Goal: Register for event/course

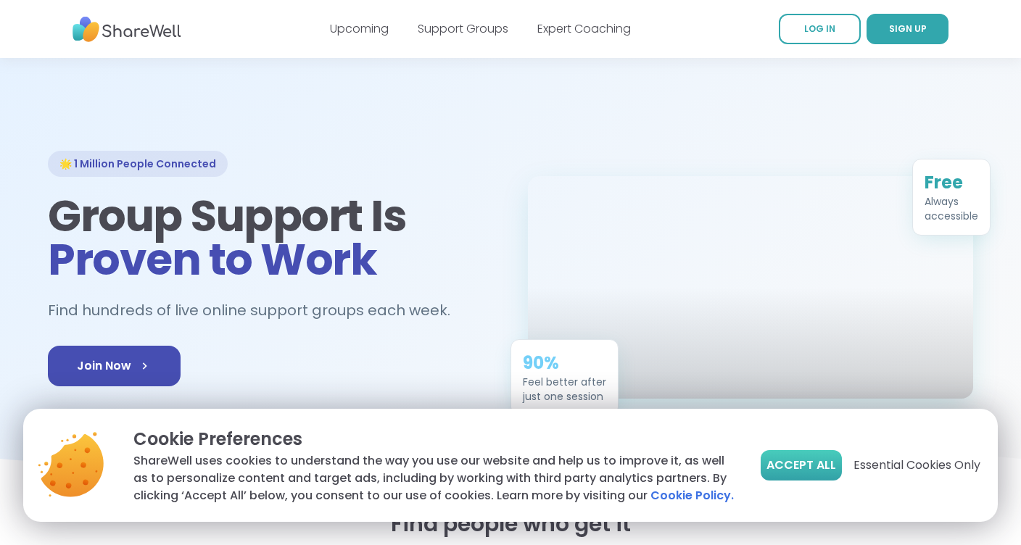
click at [808, 463] on span "Accept All" at bounding box center [801, 465] width 70 height 17
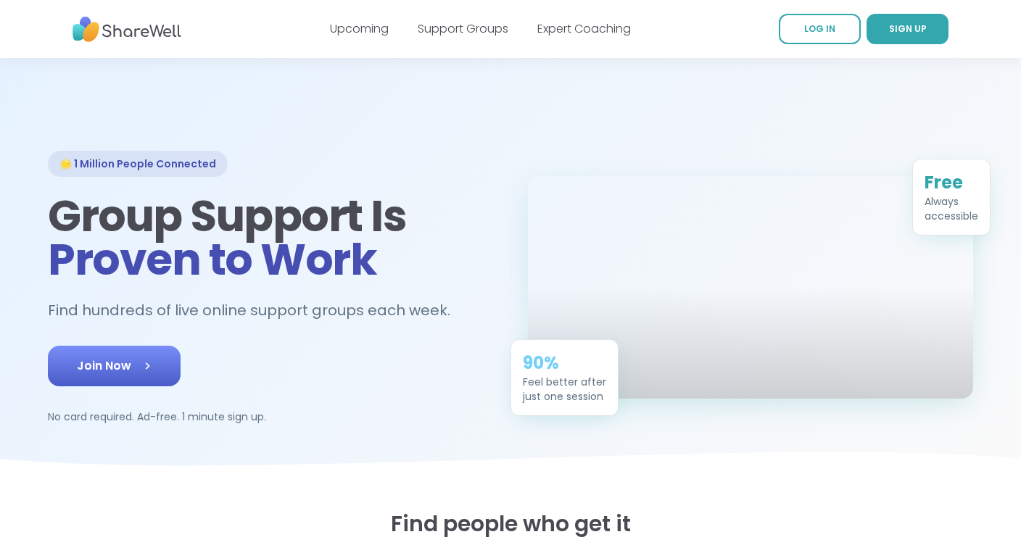
click at [99, 367] on span "Join Now" at bounding box center [114, 365] width 75 height 17
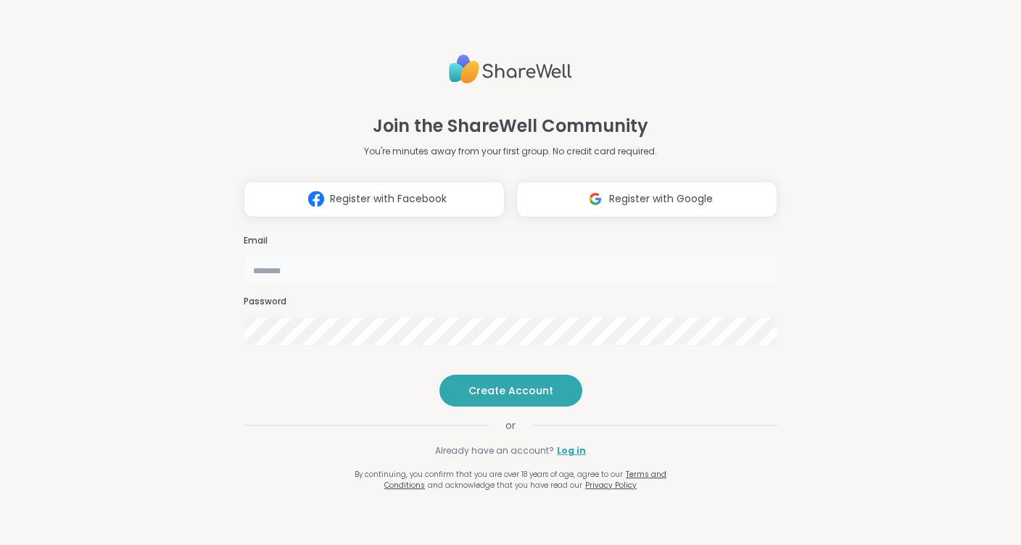
click at [433, 255] on input "email" at bounding box center [511, 269] width 534 height 29
click at [436, 255] on input "email" at bounding box center [511, 269] width 534 height 29
type input "**********"
click at [149, 292] on div "**********" at bounding box center [510, 272] width 1021 height 545
click at [497, 407] on button "Create Account" at bounding box center [510, 391] width 143 height 32
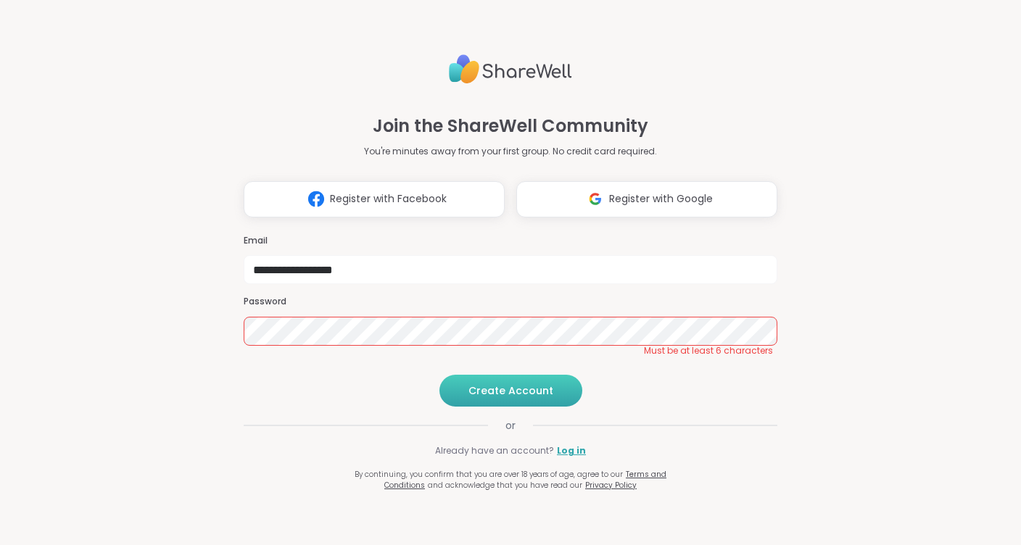
click at [497, 398] on span "Create Account" at bounding box center [510, 391] width 85 height 14
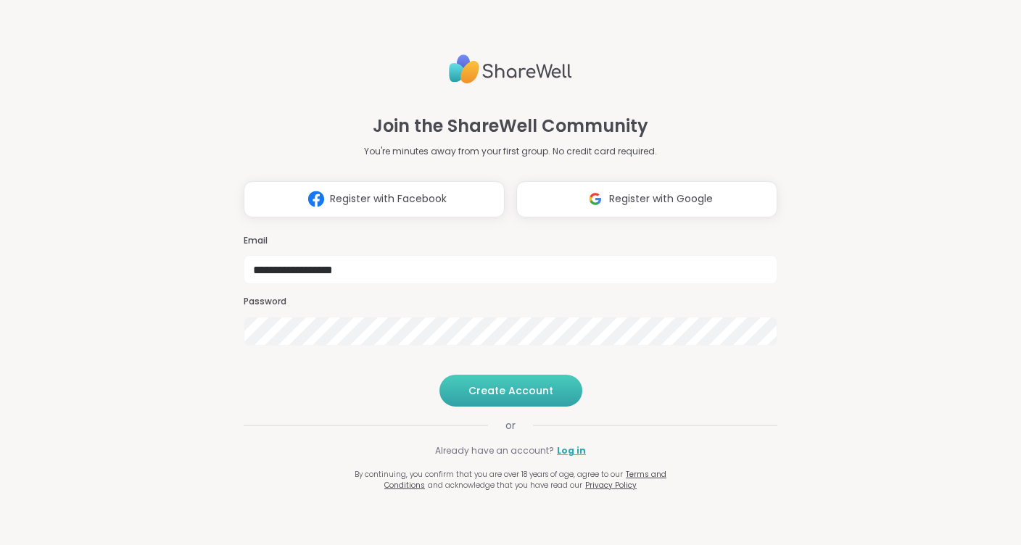
click at [492, 407] on button "Create Account" at bounding box center [510, 391] width 143 height 32
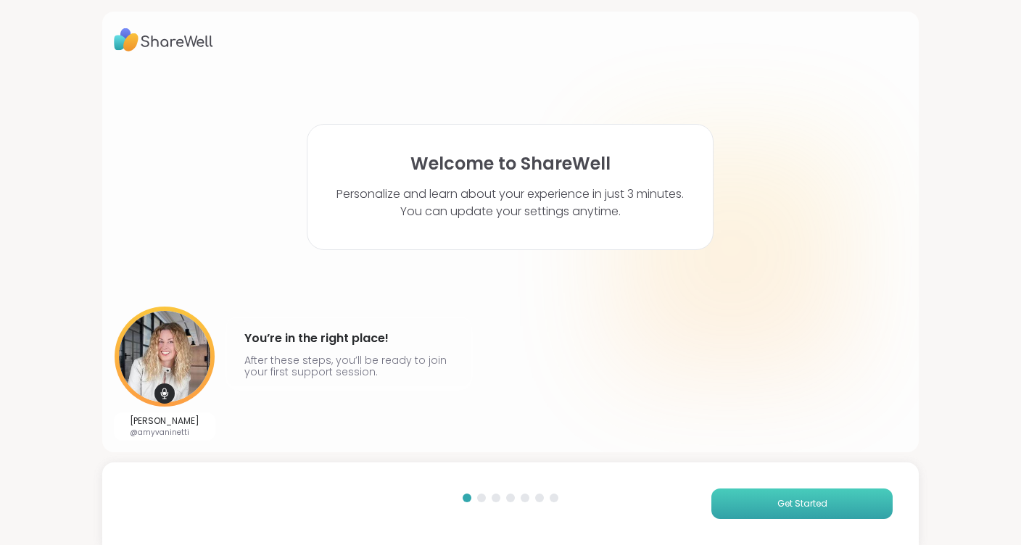
click at [777, 505] on span "Get Started" at bounding box center [802, 503] width 50 height 13
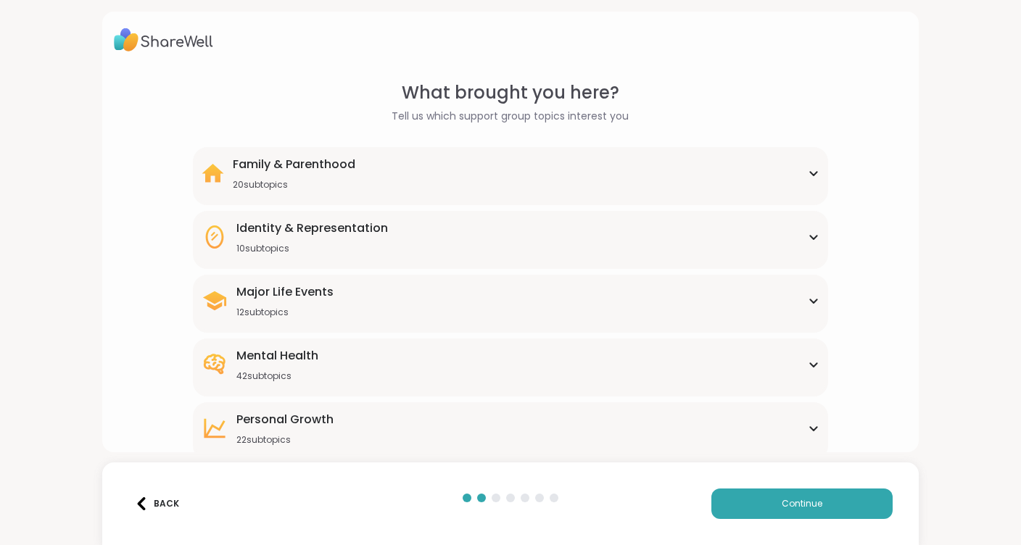
click at [476, 173] on div "Family & Parenthood 20 subtopics" at bounding box center [511, 173] width 618 height 35
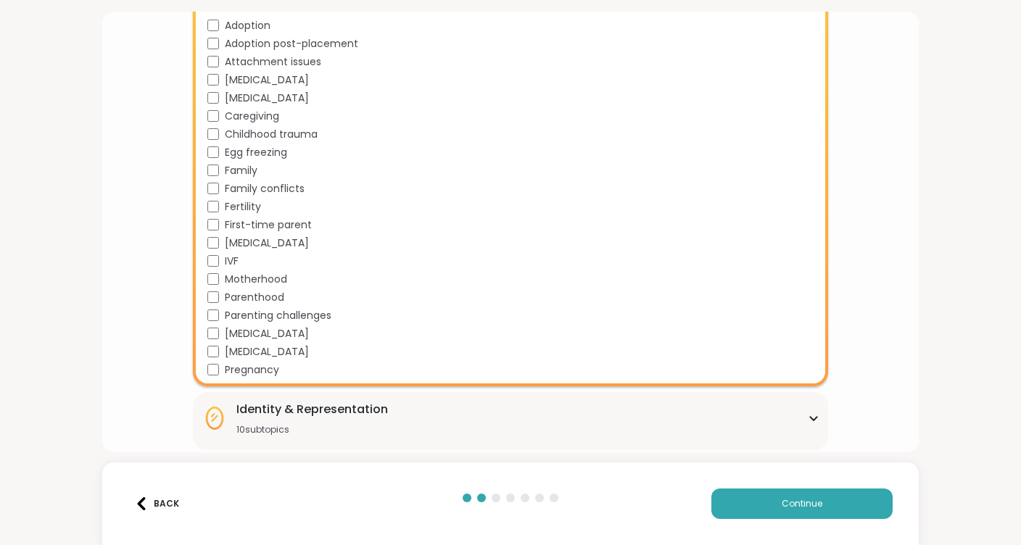
scroll to position [188, 0]
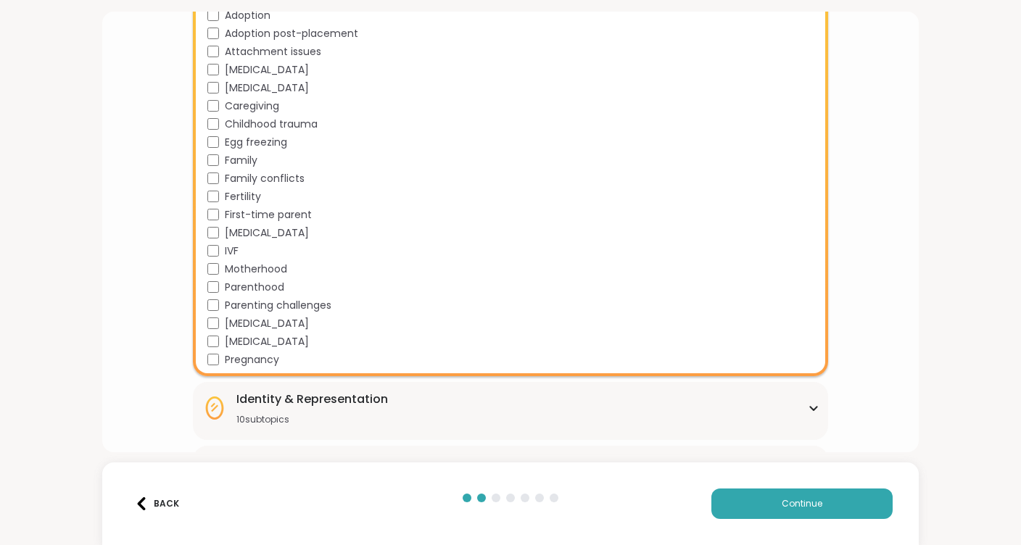
click at [816, 407] on icon at bounding box center [813, 409] width 7 height 4
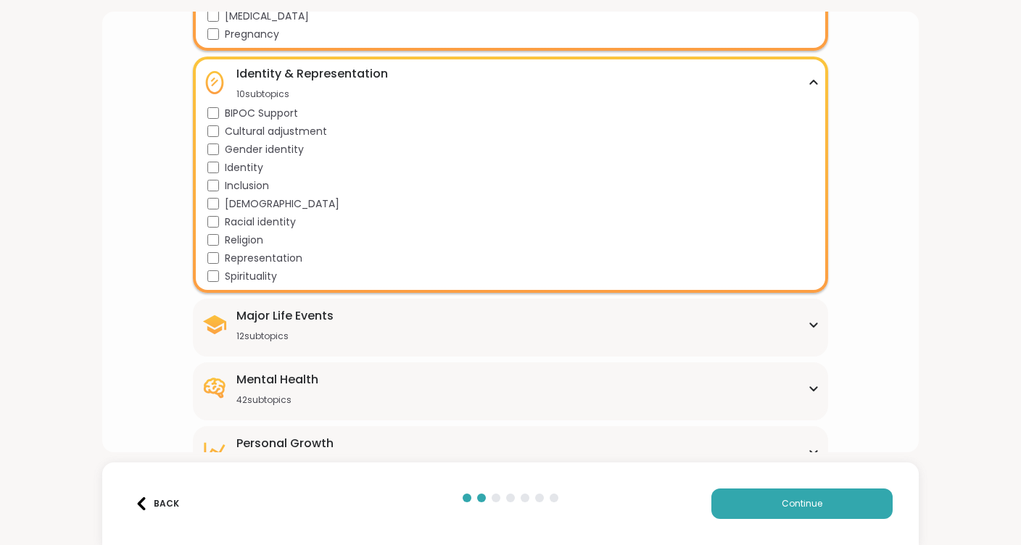
scroll to position [521, 0]
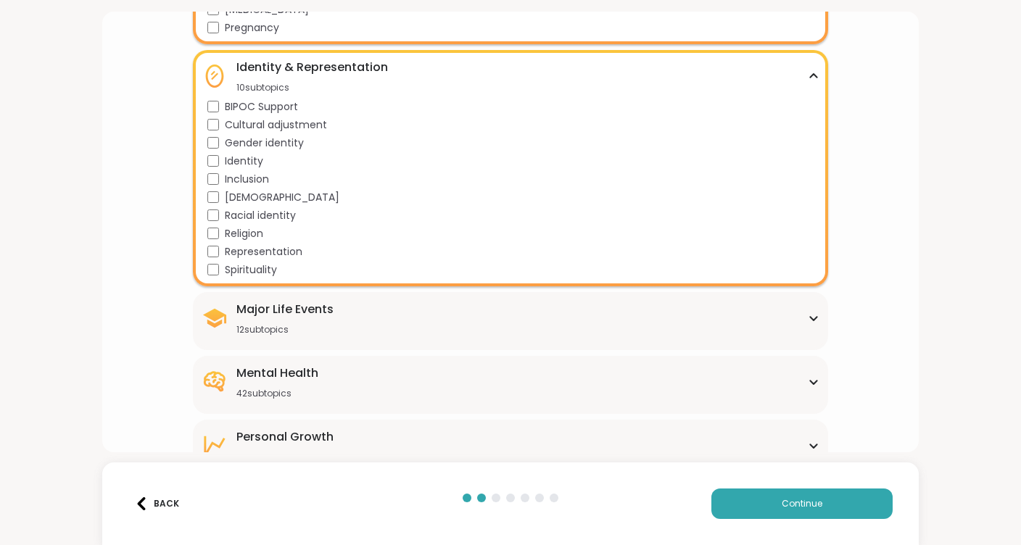
click at [813, 318] on icon at bounding box center [814, 318] width 12 height 7
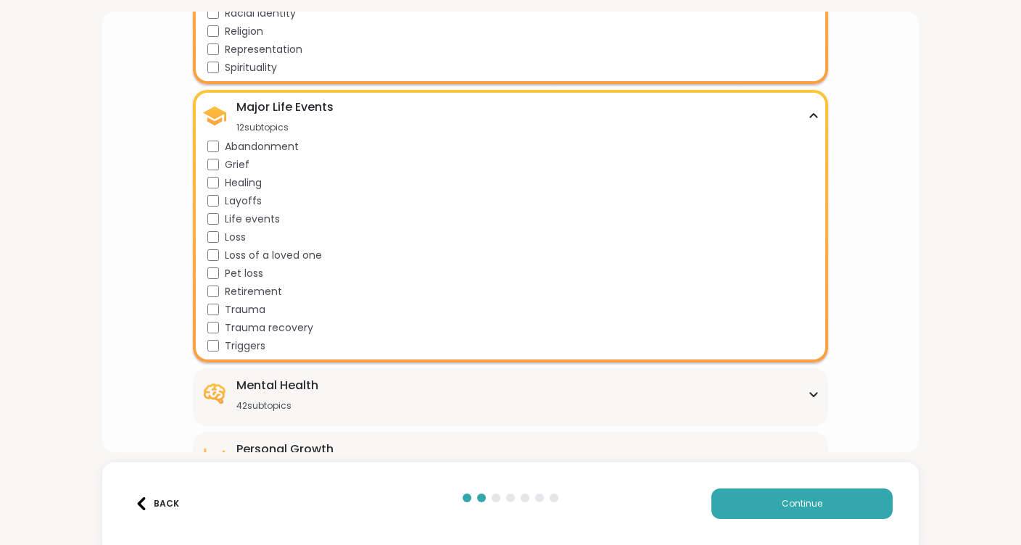
scroll to position [726, 0]
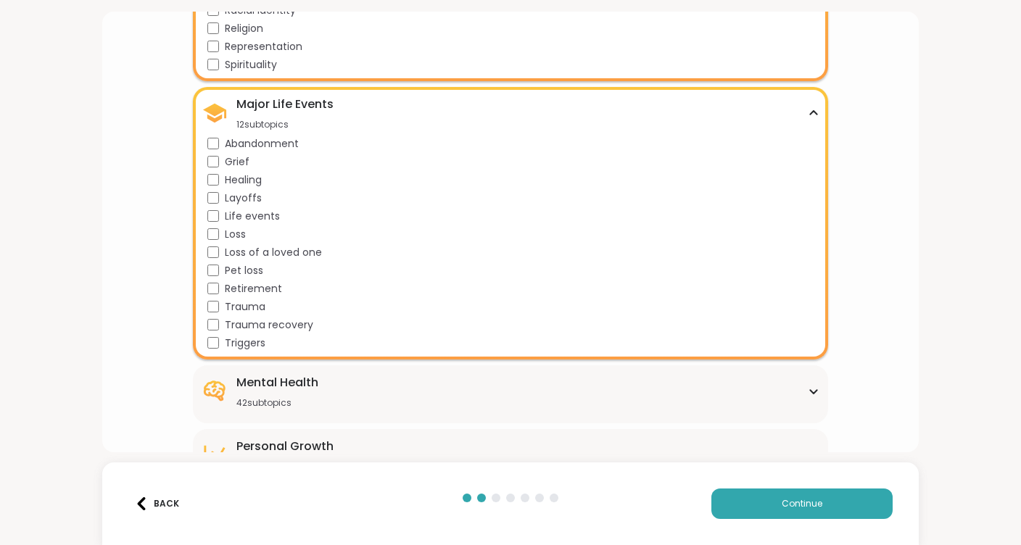
click at [222, 342] on div "Triggers" at bounding box center [513, 343] width 612 height 15
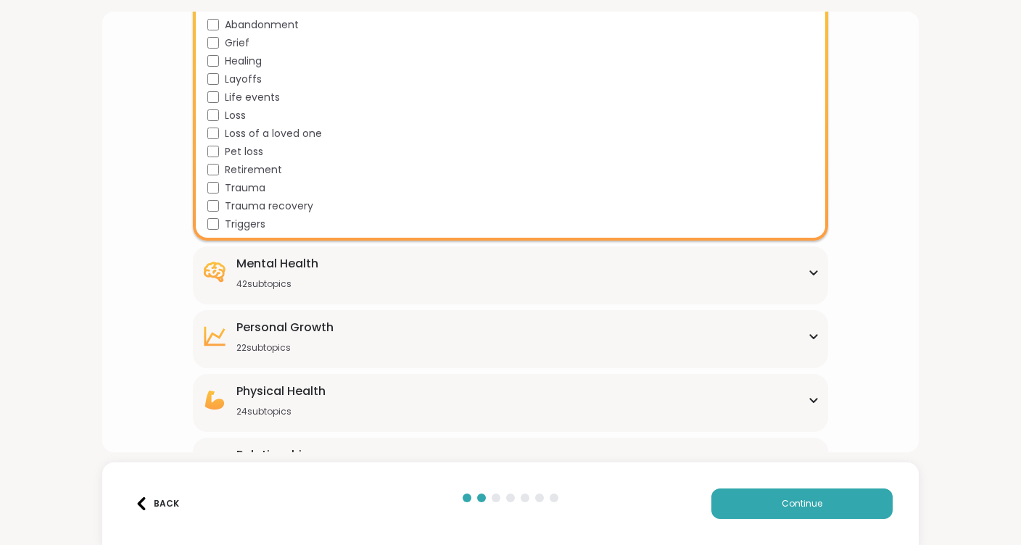
scroll to position [847, 0]
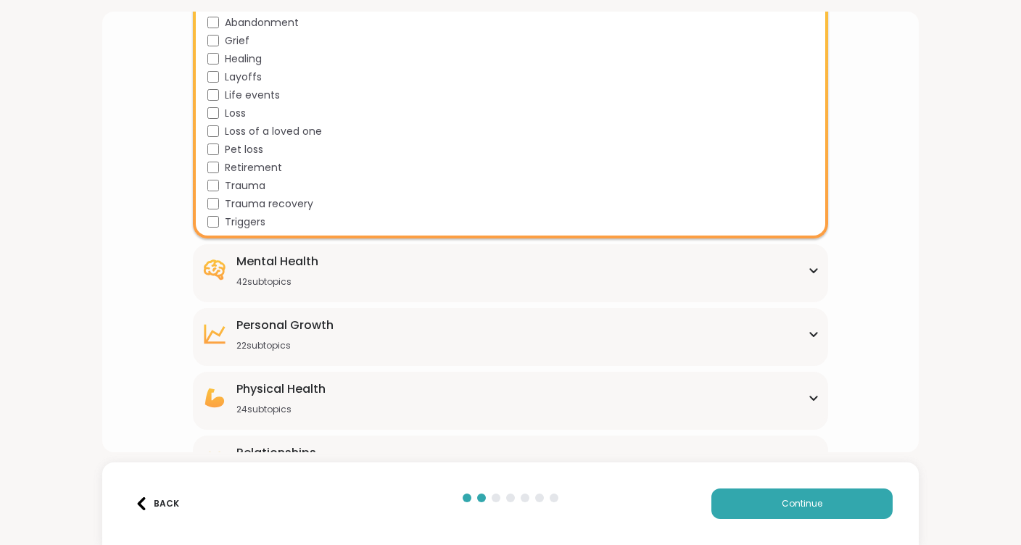
click at [808, 275] on div "Mental Health 42 subtopics" at bounding box center [511, 270] width 618 height 35
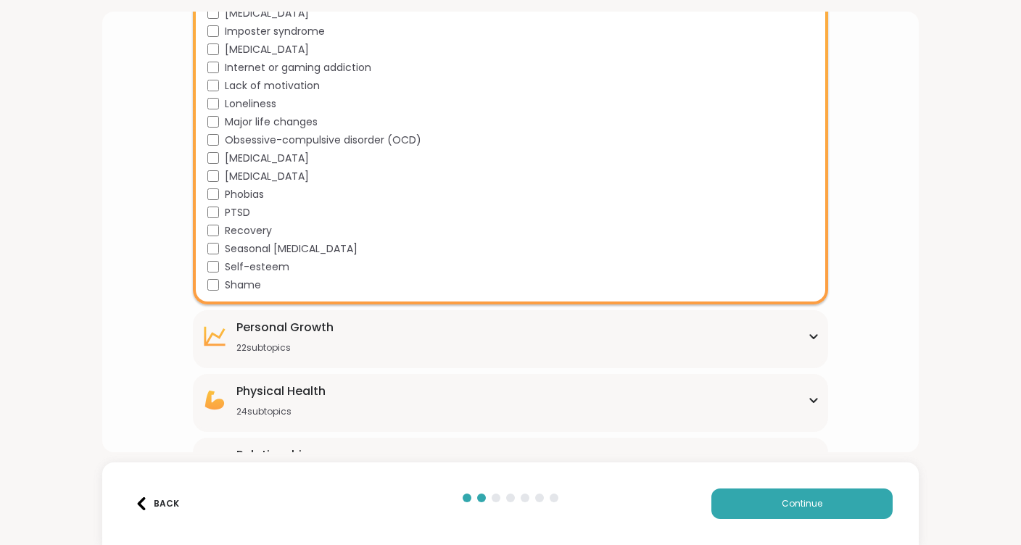
scroll to position [1613, 0]
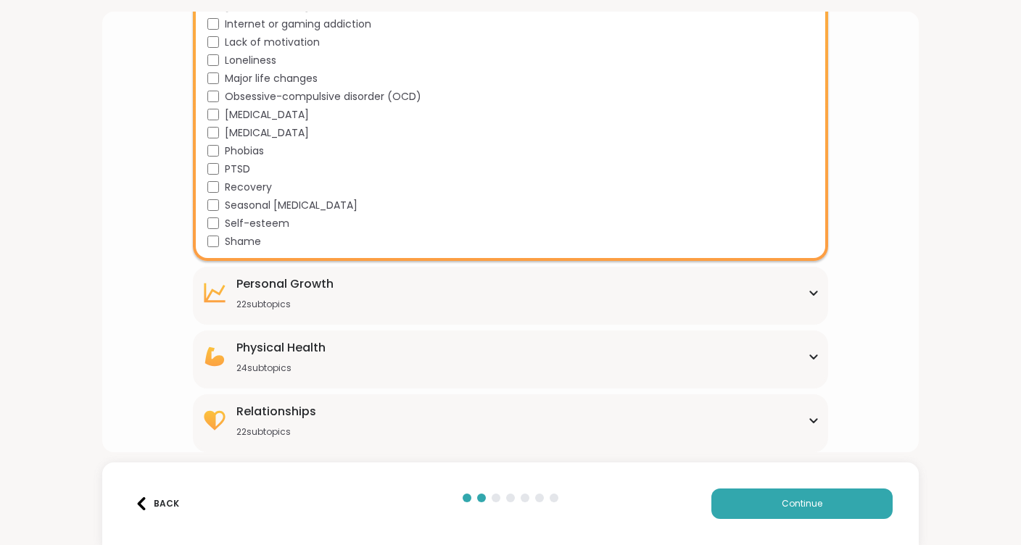
click at [813, 297] on div "[MEDICAL_DATA] 22 subtopics" at bounding box center [511, 292] width 618 height 35
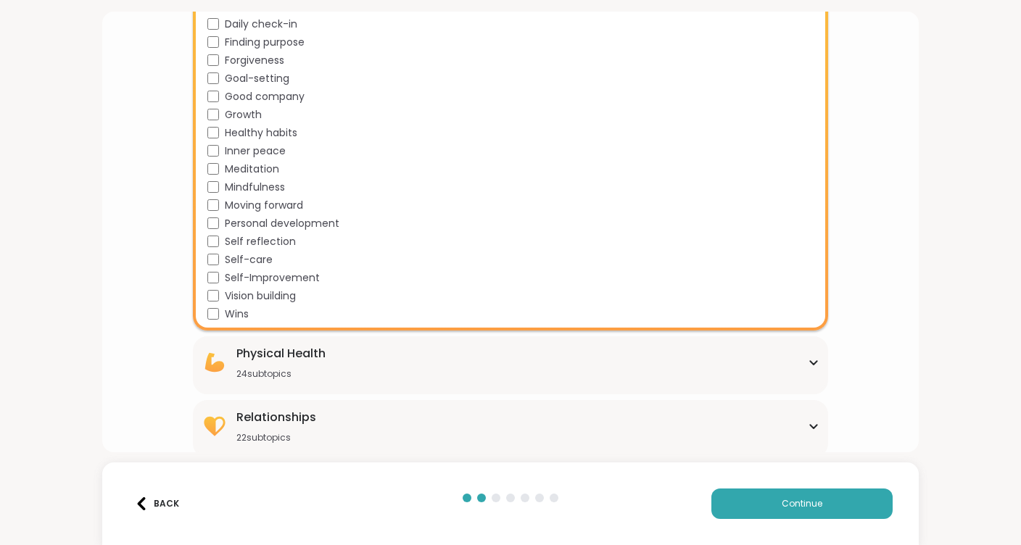
scroll to position [2009, 0]
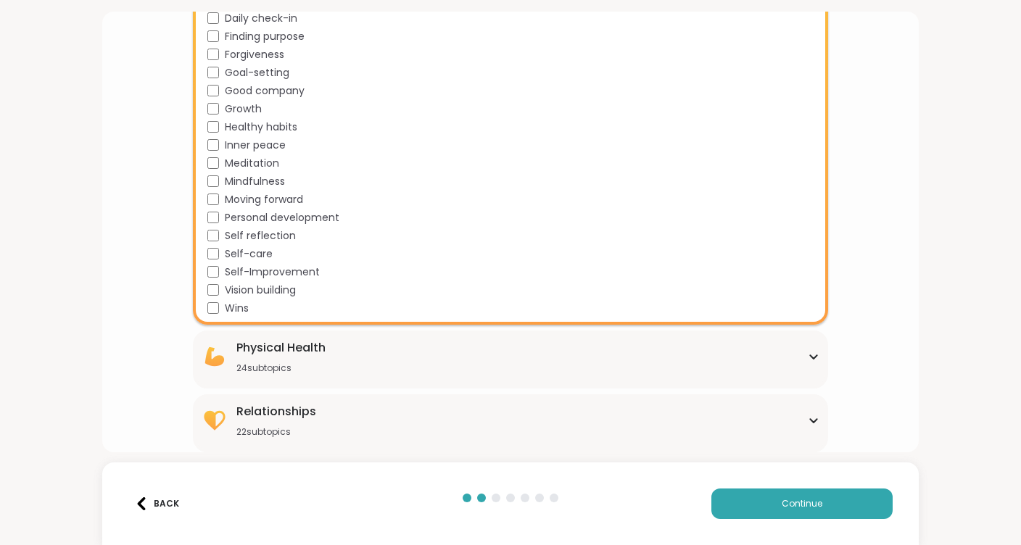
click at [809, 357] on icon at bounding box center [814, 356] width 12 height 7
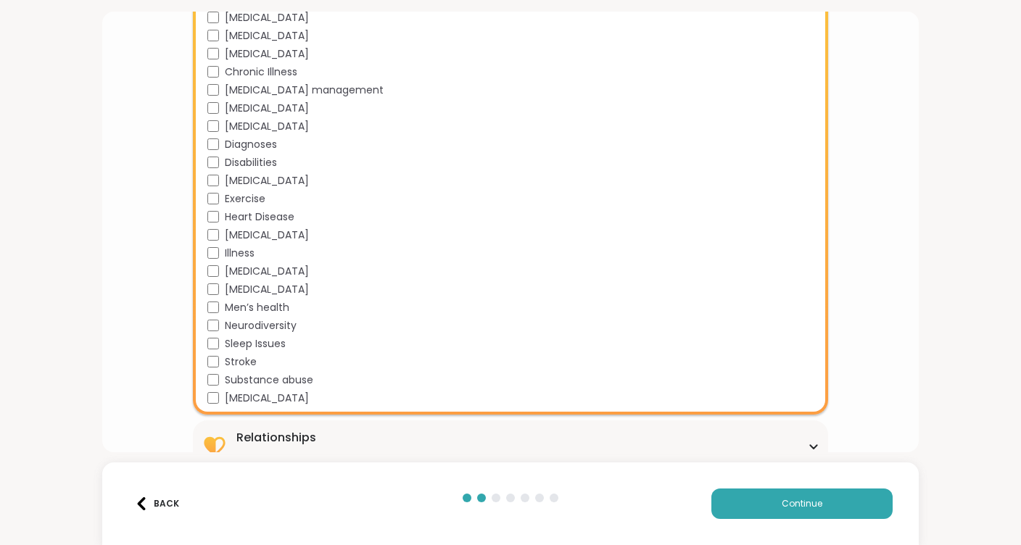
scroll to position [2441, 0]
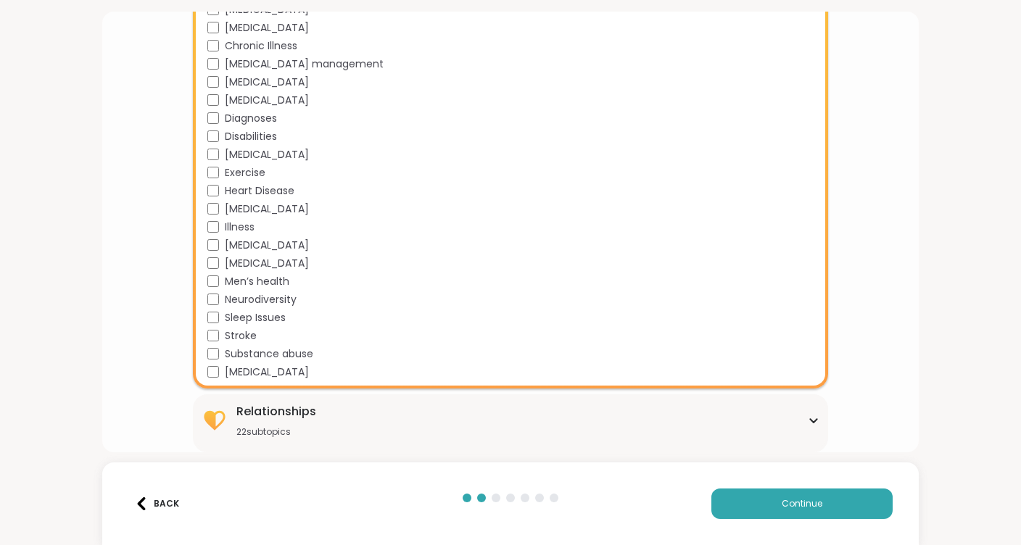
click at [807, 415] on div "Relationships 22 subtopics" at bounding box center [511, 420] width 618 height 35
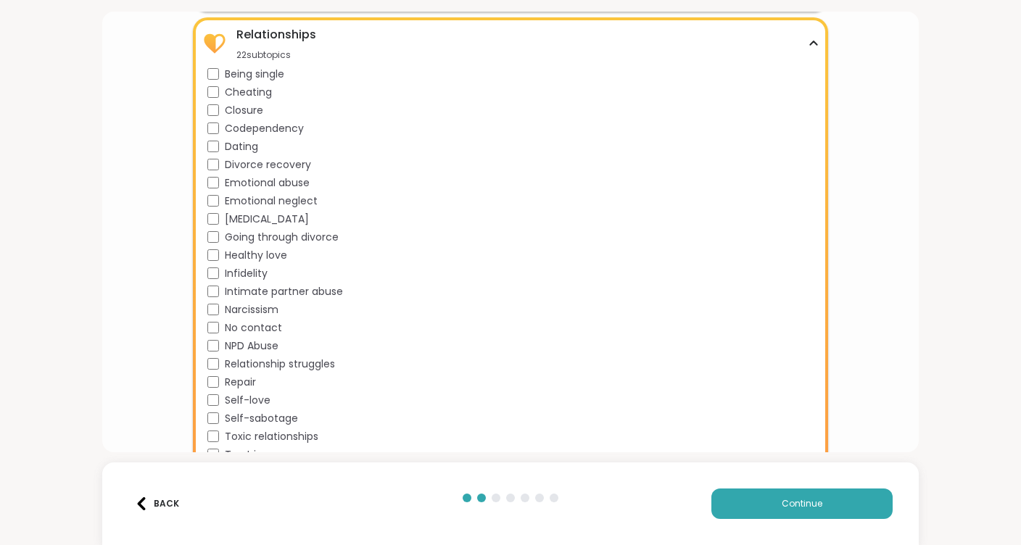
scroll to position [2837, 0]
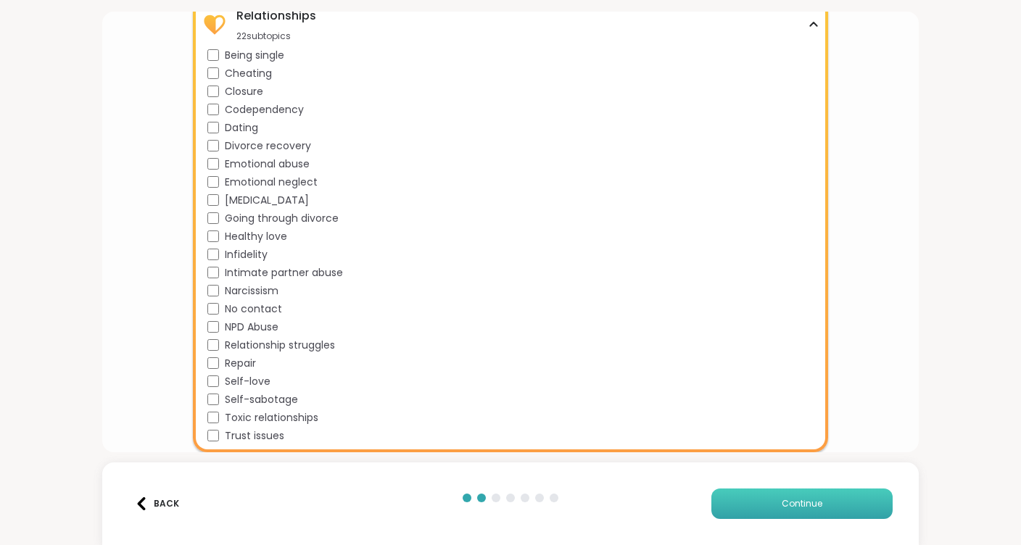
click at [766, 502] on button "Continue" at bounding box center [801, 504] width 181 height 30
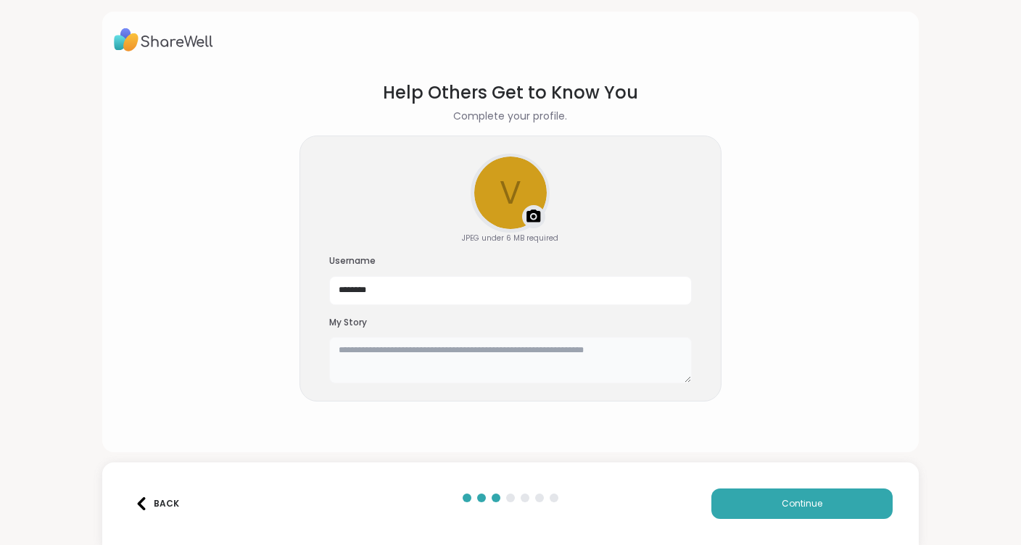
click at [447, 352] on textarea at bounding box center [510, 360] width 362 height 46
type textarea "*"
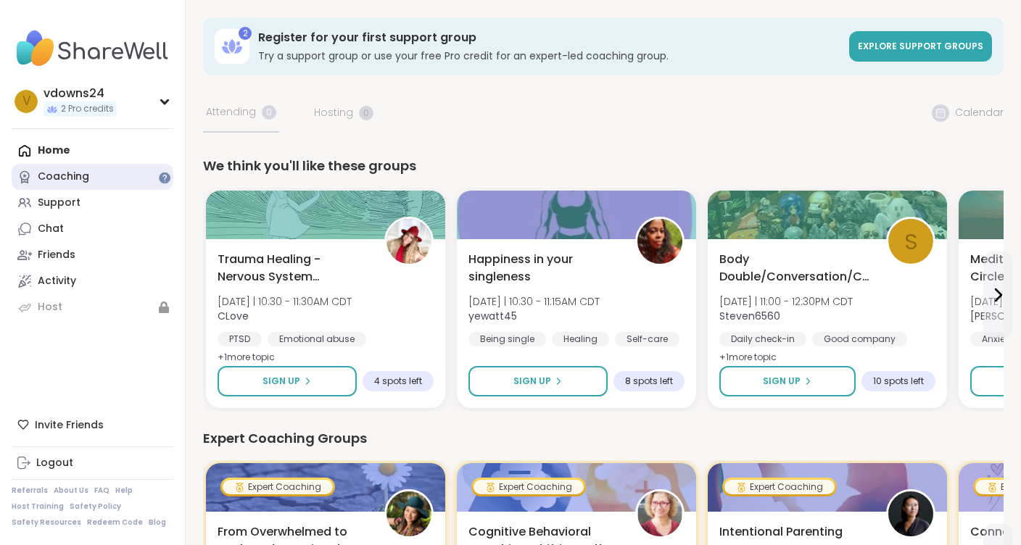
click at [59, 178] on div "Coaching" at bounding box center [63, 177] width 51 height 14
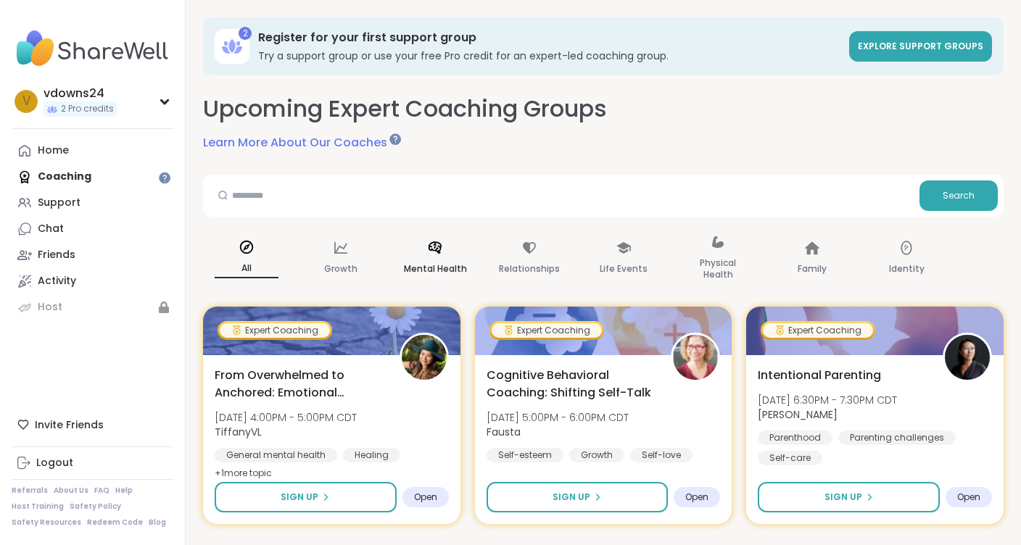
click at [439, 260] on p "Mental Health" at bounding box center [435, 268] width 63 height 17
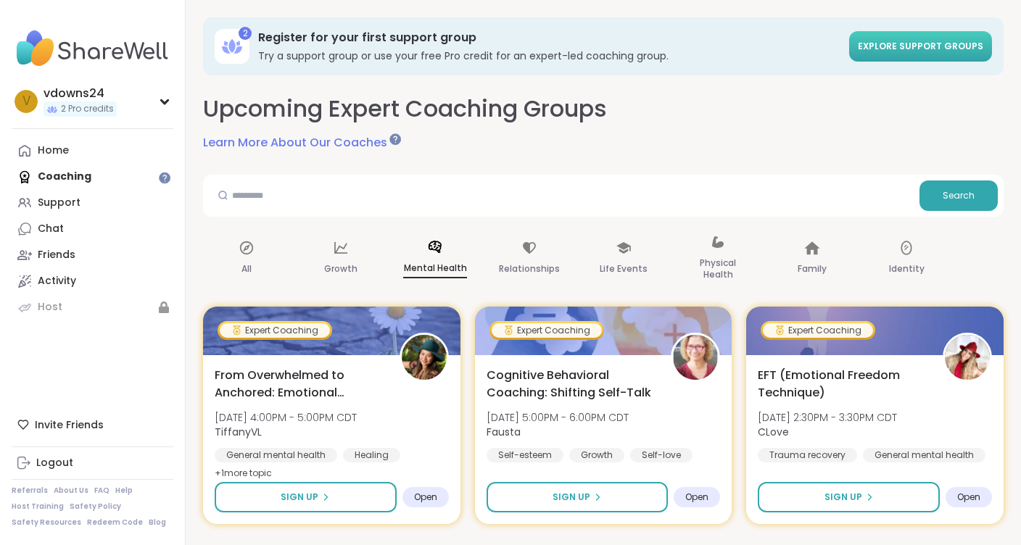
click at [918, 38] on link "Explore support groups" at bounding box center [920, 46] width 143 height 30
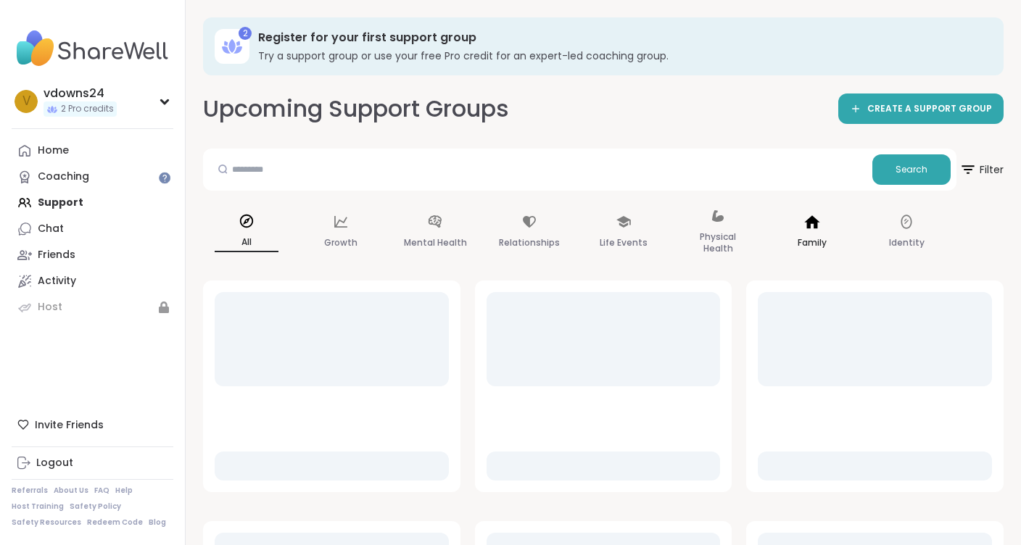
click at [815, 224] on icon at bounding box center [811, 221] width 15 height 13
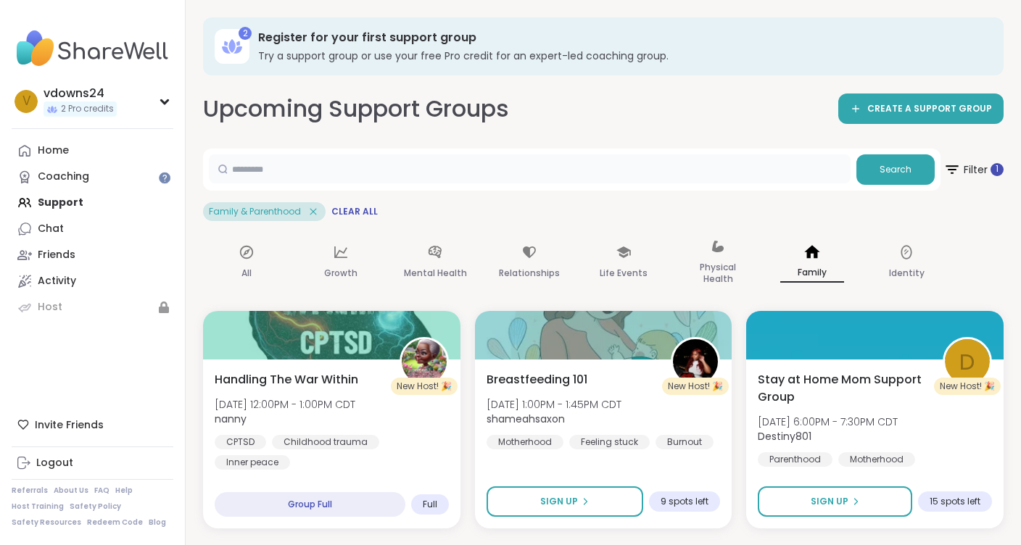
click at [444, 177] on input "text" at bounding box center [530, 168] width 642 height 29
type input "**********"
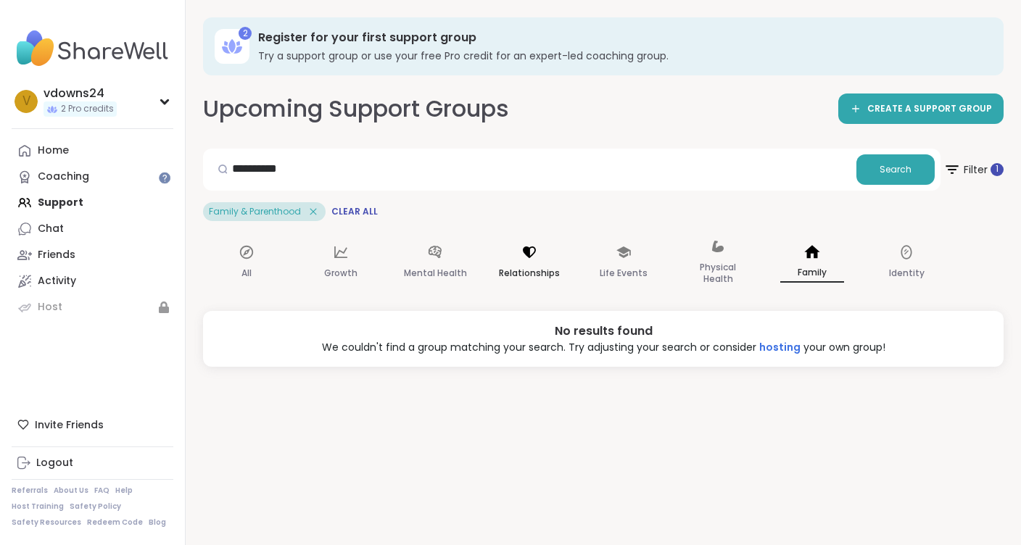
click at [525, 275] on p "Relationships" at bounding box center [529, 273] width 61 height 17
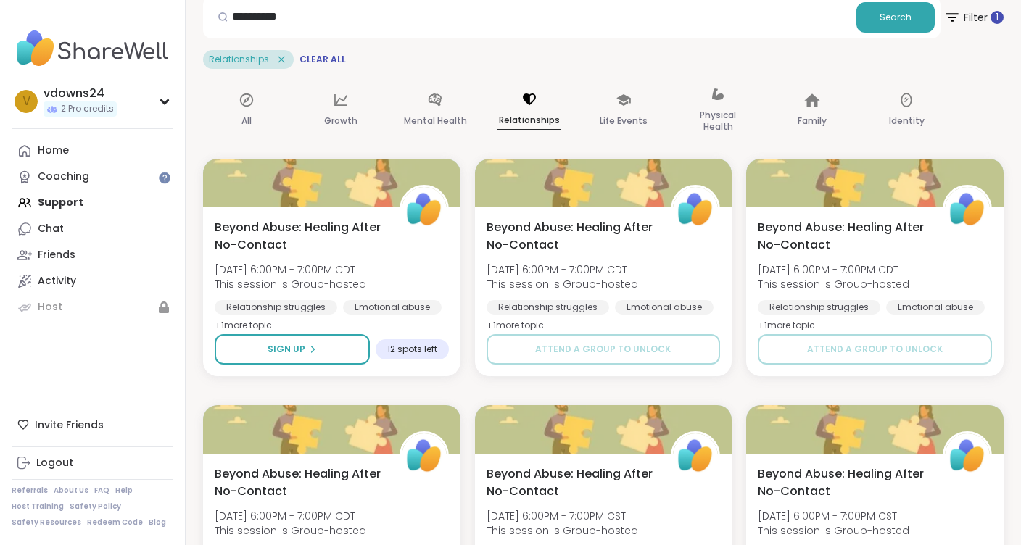
scroll to position [152, 0]
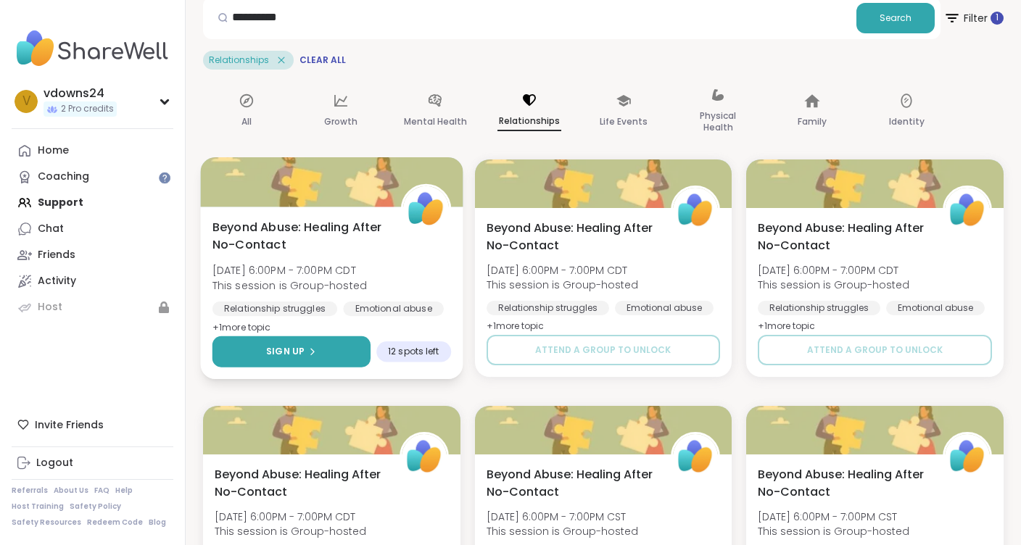
click at [331, 354] on button "Sign Up" at bounding box center [291, 351] width 158 height 31
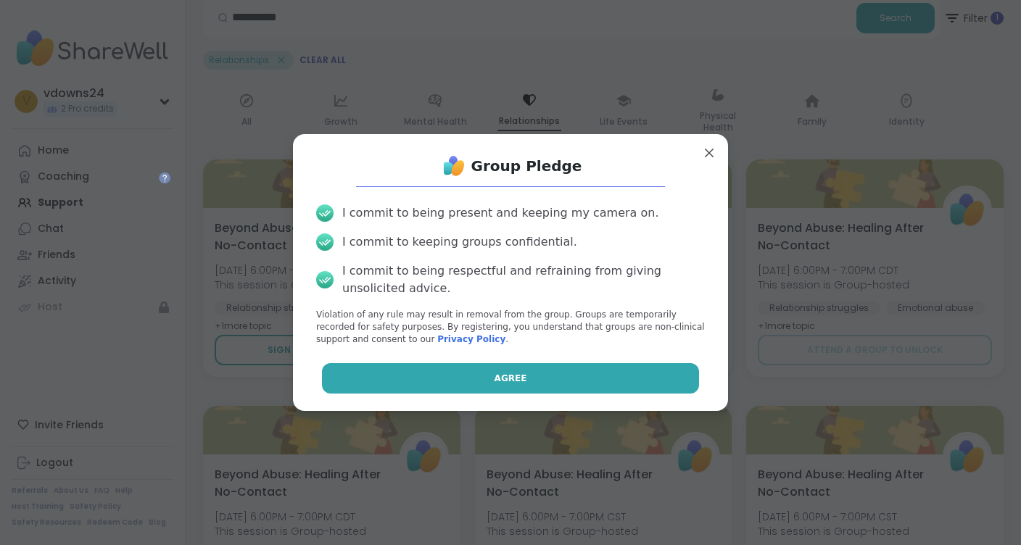
click at [485, 378] on button "Agree" at bounding box center [511, 378] width 378 height 30
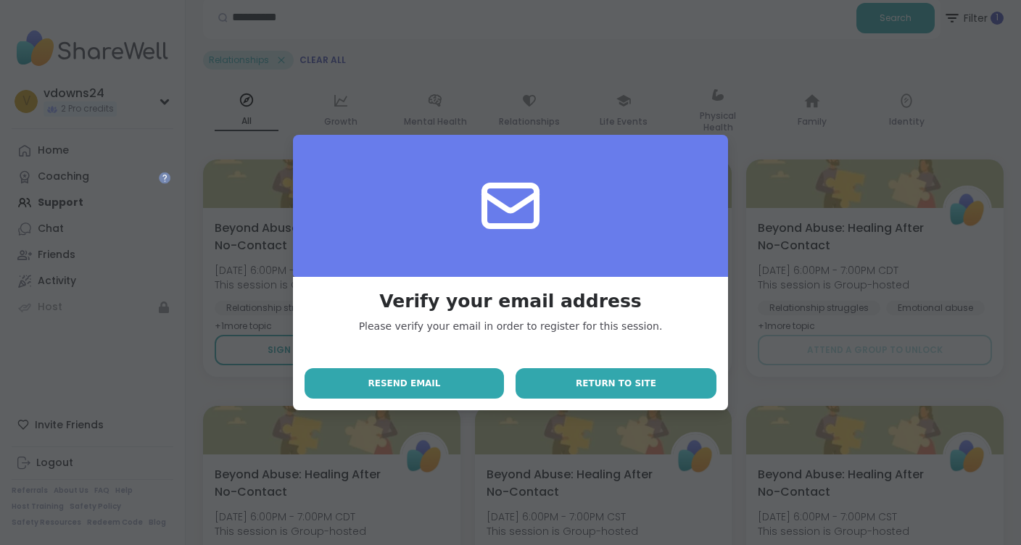
click at [632, 385] on span "Return to site" at bounding box center [616, 383] width 80 height 13
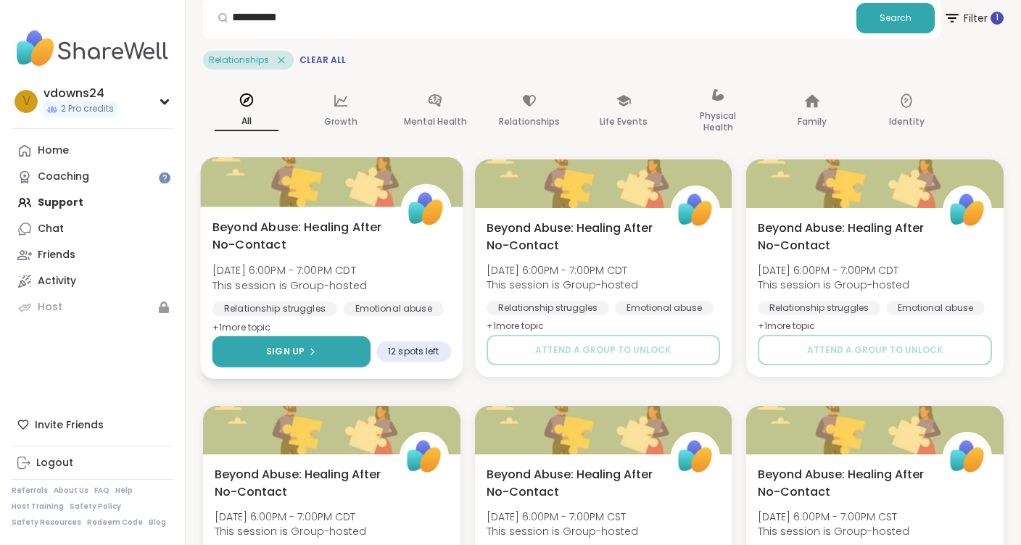
click at [321, 355] on button "Sign Up" at bounding box center [291, 351] width 158 height 31
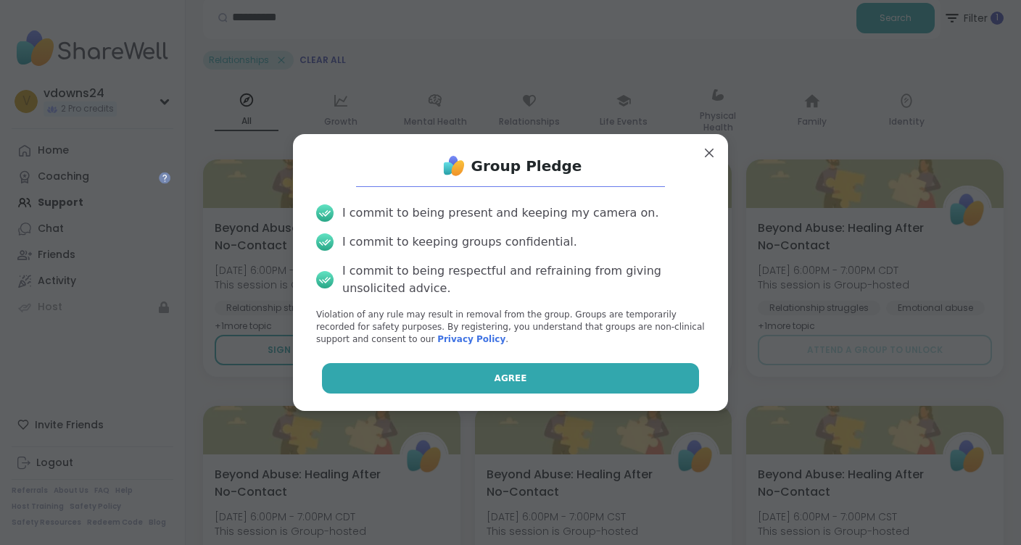
click at [548, 374] on button "Agree" at bounding box center [511, 378] width 378 height 30
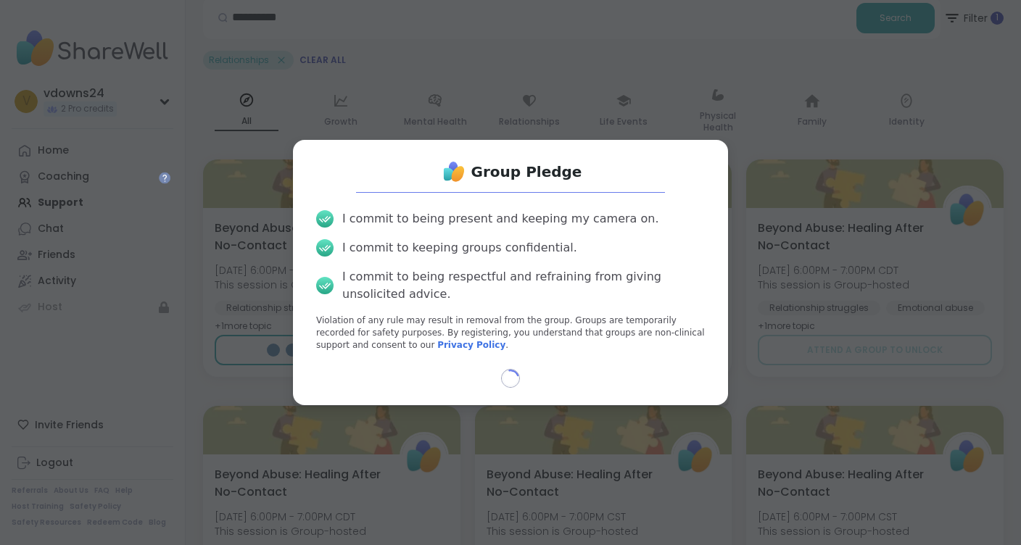
select select "**"
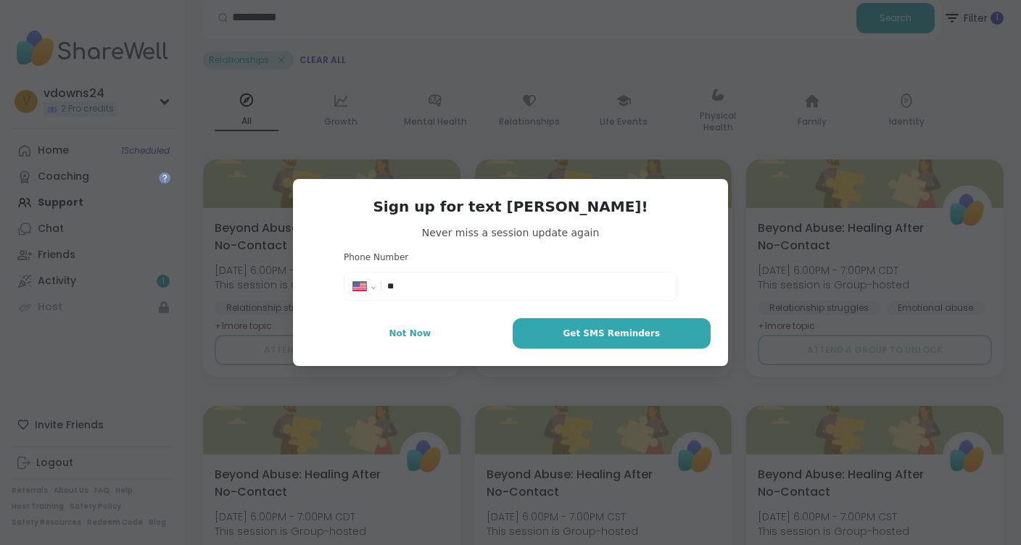
click at [490, 293] on input "**" at bounding box center [527, 286] width 281 height 14
type input "**********"
click at [605, 330] on span "Get SMS Reminders" at bounding box center [611, 333] width 97 height 13
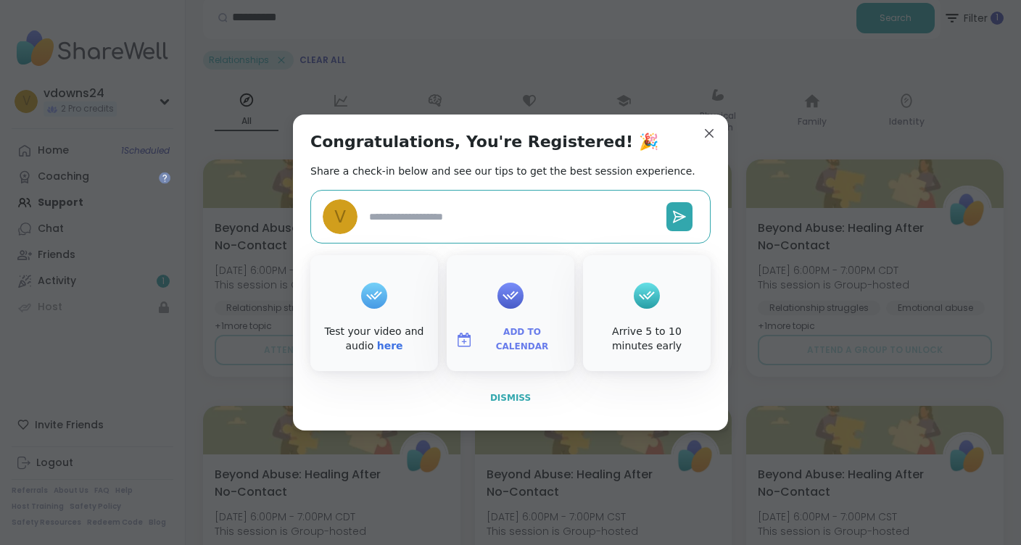
click at [512, 395] on span "Dismiss" at bounding box center [510, 398] width 41 height 10
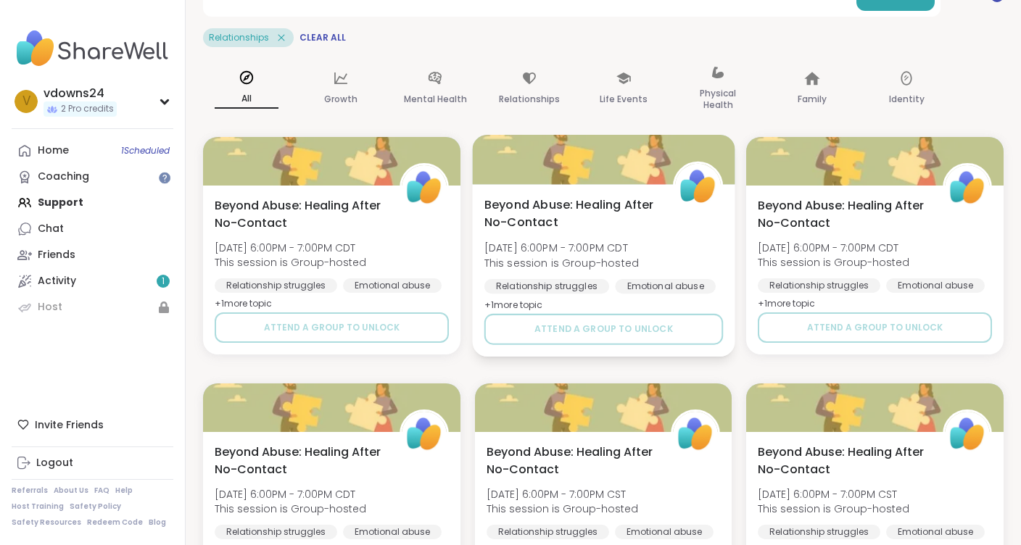
scroll to position [0, 0]
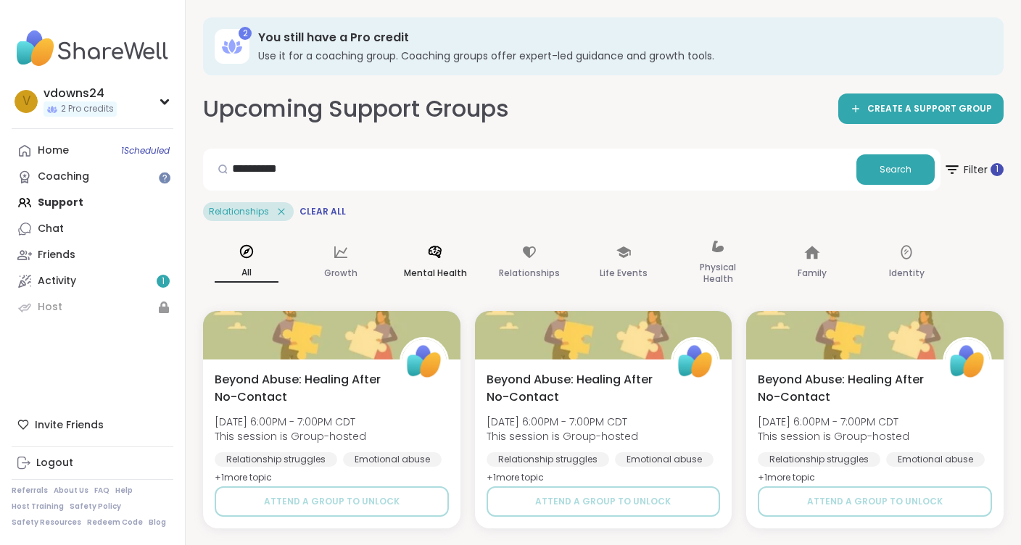
click at [435, 251] on icon at bounding box center [434, 252] width 13 height 12
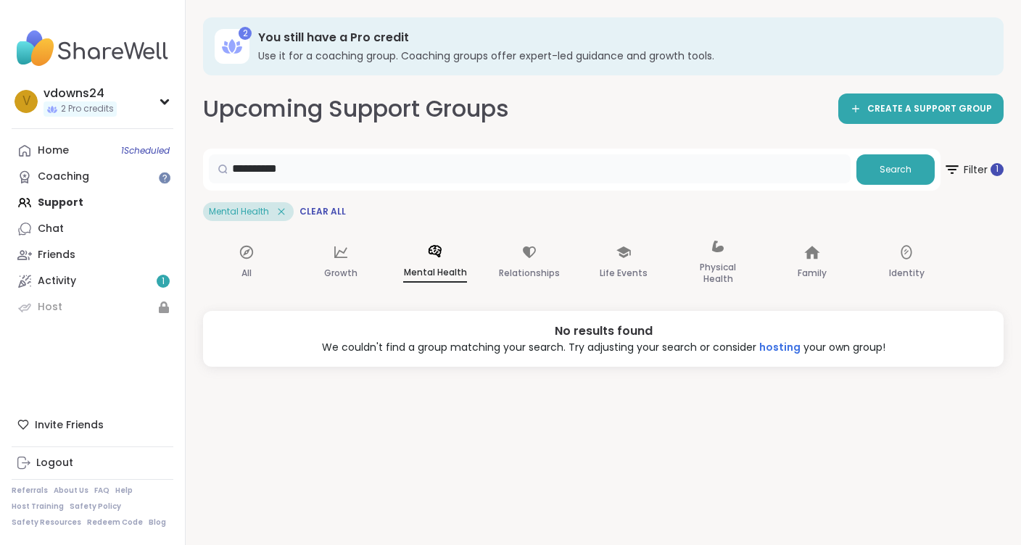
click at [380, 168] on input "**********" at bounding box center [530, 168] width 642 height 29
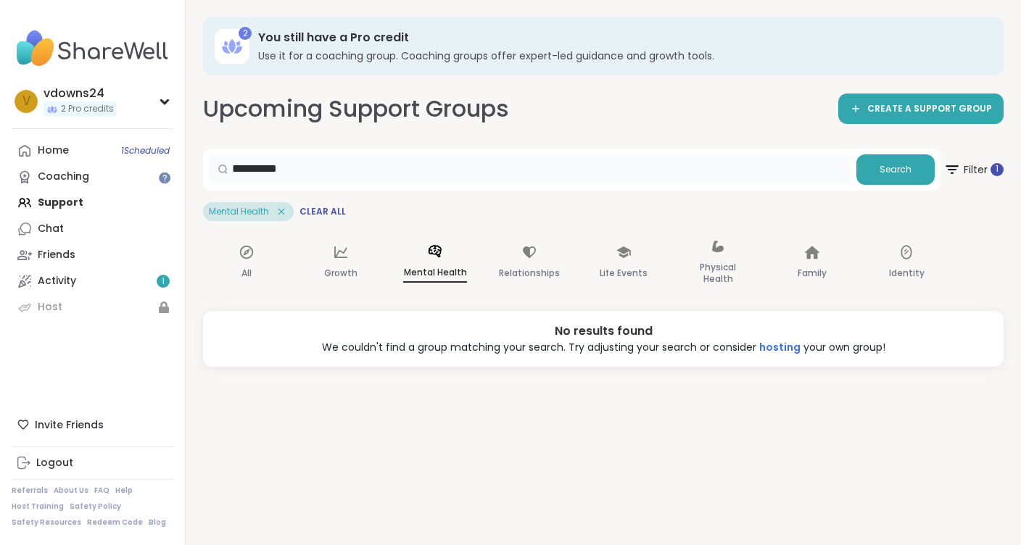
click at [380, 168] on input "**********" at bounding box center [530, 168] width 642 height 29
click at [283, 212] on icon at bounding box center [281, 211] width 13 height 13
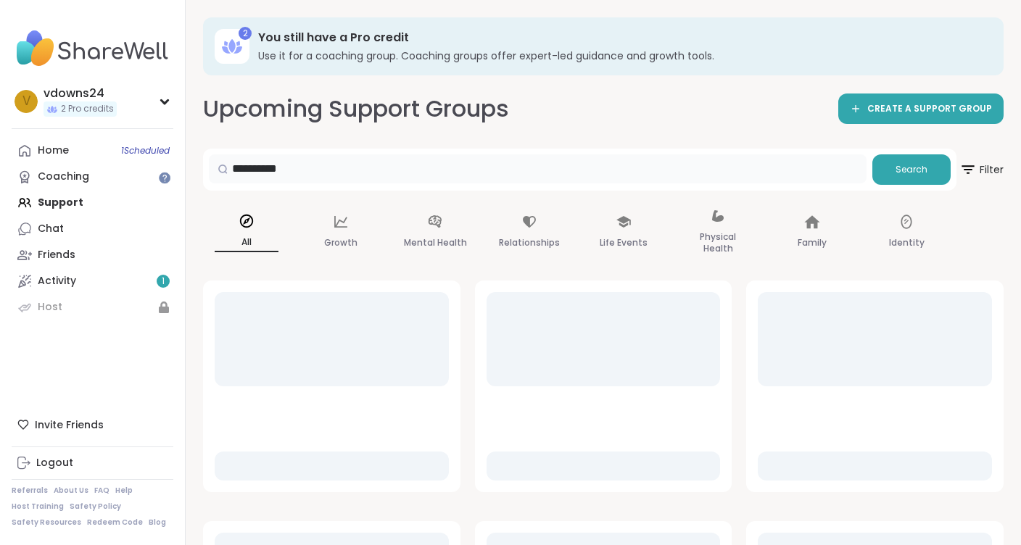
click at [266, 167] on input "**********" at bounding box center [538, 168] width 658 height 29
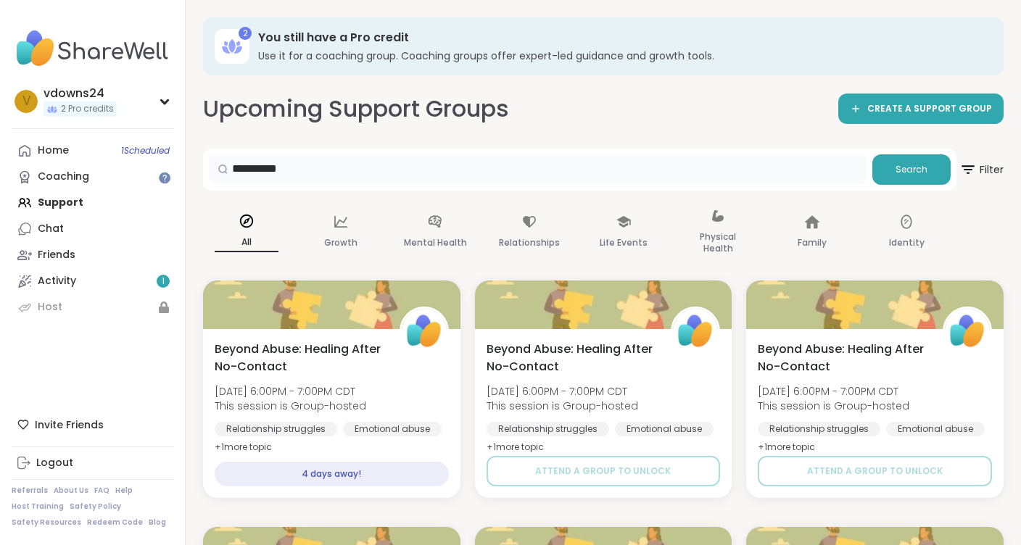
click at [266, 167] on input "**********" at bounding box center [538, 168] width 658 height 29
type input "**********"
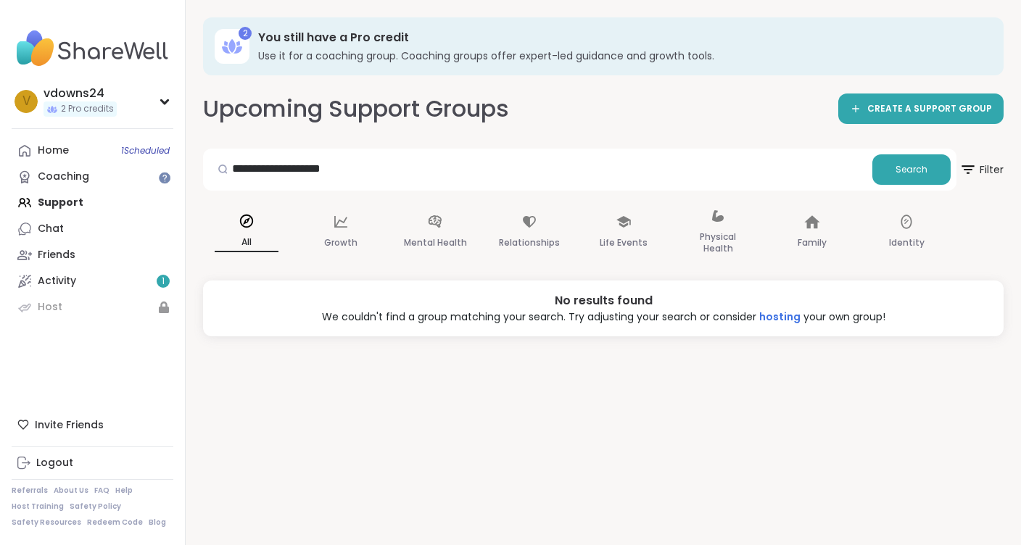
click at [69, 202] on div "Home 1 Scheduled Coaching Support Chat Friends Activity 1 Host" at bounding box center [93, 229] width 162 height 183
click at [67, 204] on div "Home 1 Scheduled Coaching Support Chat Friends Activity 1 Host" at bounding box center [93, 229] width 162 height 183
click at [67, 173] on div "Coaching" at bounding box center [63, 177] width 51 height 14
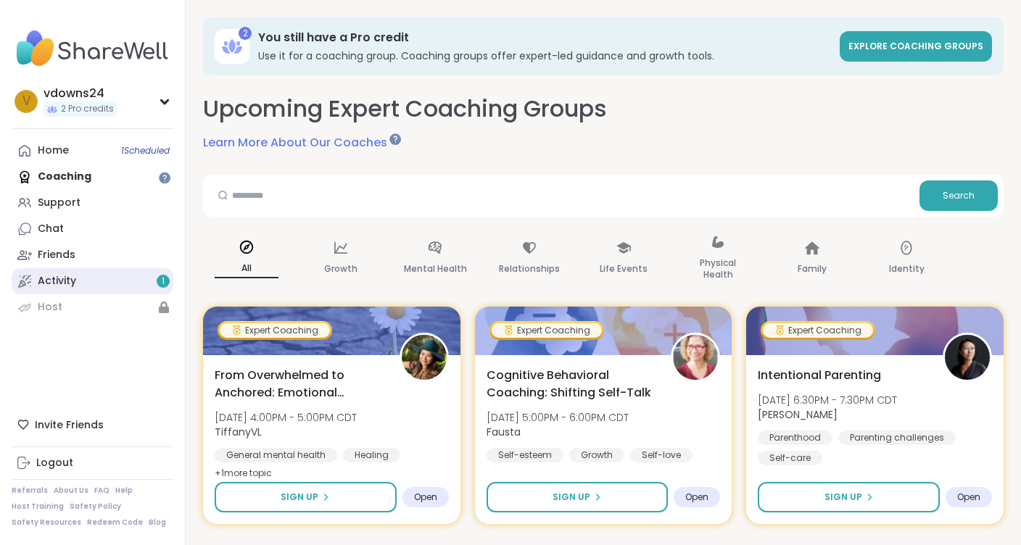
click at [60, 281] on div "Activity 1" at bounding box center [57, 281] width 38 height 14
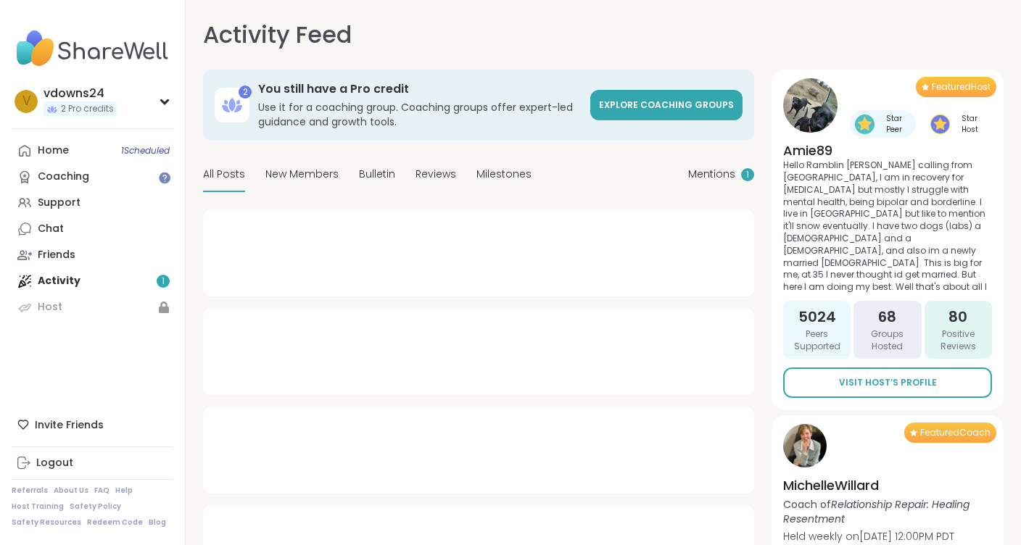
type textarea "*"
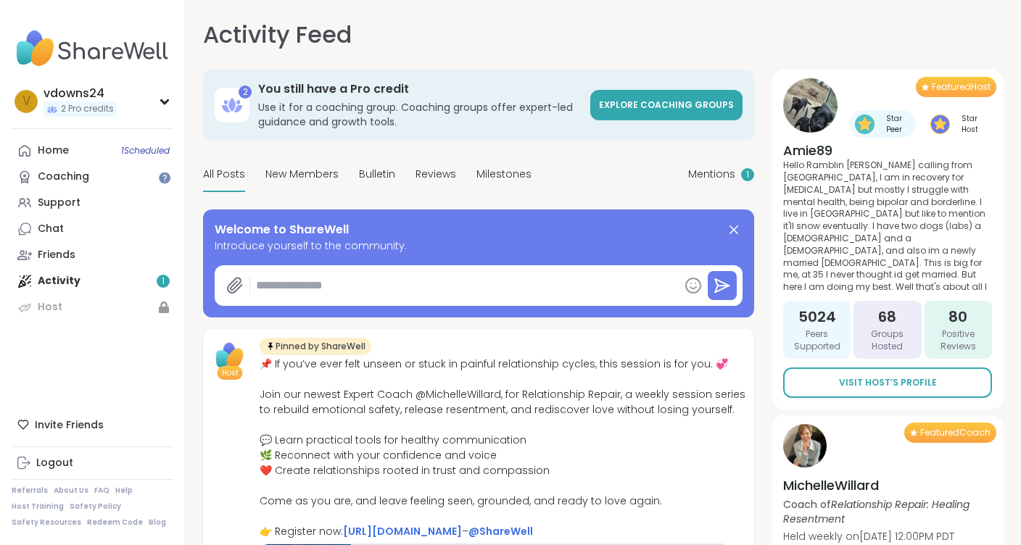
click at [66, 278] on div "Home 1 Scheduled Coaching Support Chat Friends Activity 1 Host" at bounding box center [93, 229] width 162 height 183
click at [65, 283] on div "Home 1 Scheduled Coaching Support Chat Friends Activity 1 Host" at bounding box center [93, 229] width 162 height 183
click at [159, 276] on div "Home 1 Scheduled Coaching Support Chat Friends Activity 1 Host" at bounding box center [93, 229] width 162 height 183
click at [49, 199] on div "Support" at bounding box center [59, 203] width 43 height 14
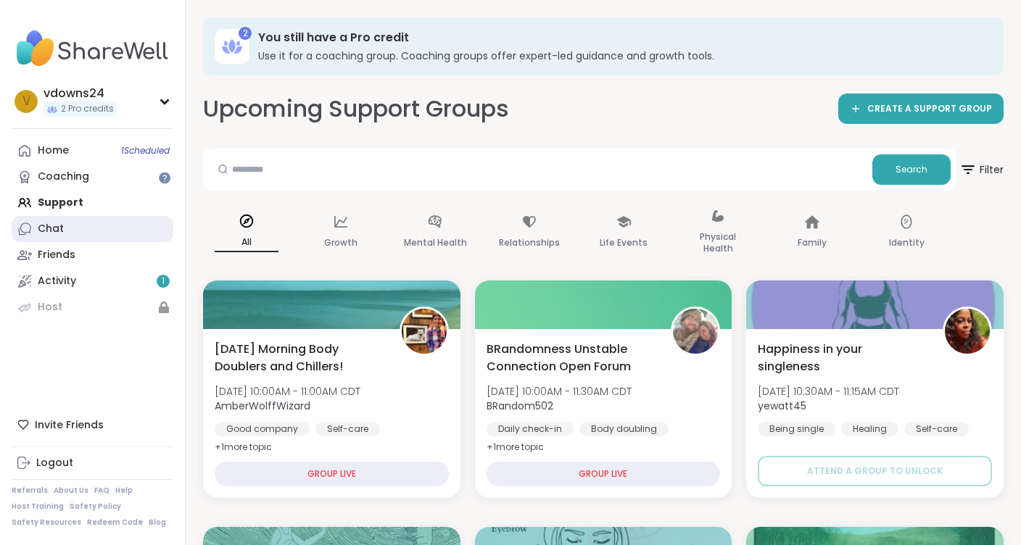
click at [49, 233] on div "Chat" at bounding box center [51, 229] width 26 height 14
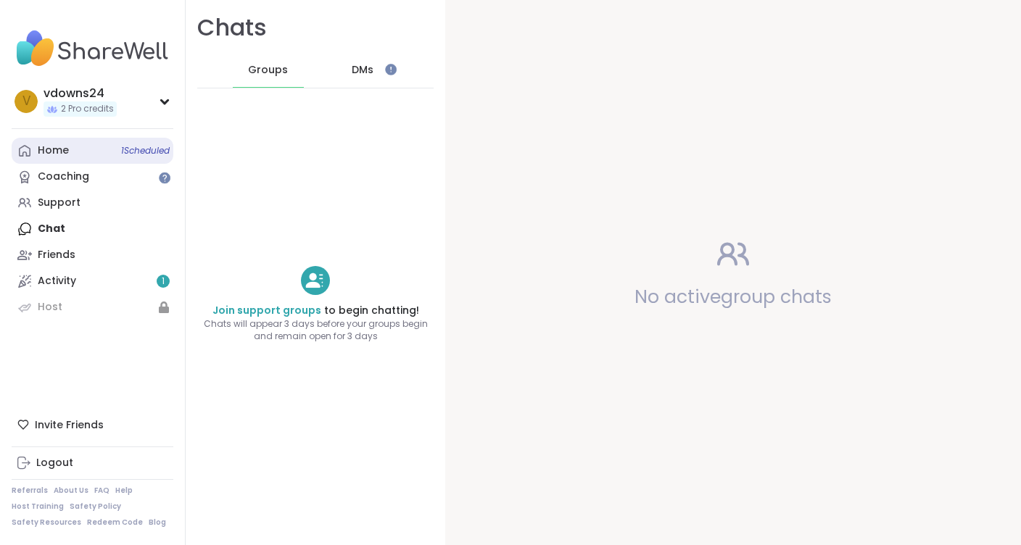
click at [51, 152] on div "Home 1 Scheduled" at bounding box center [53, 151] width 31 height 14
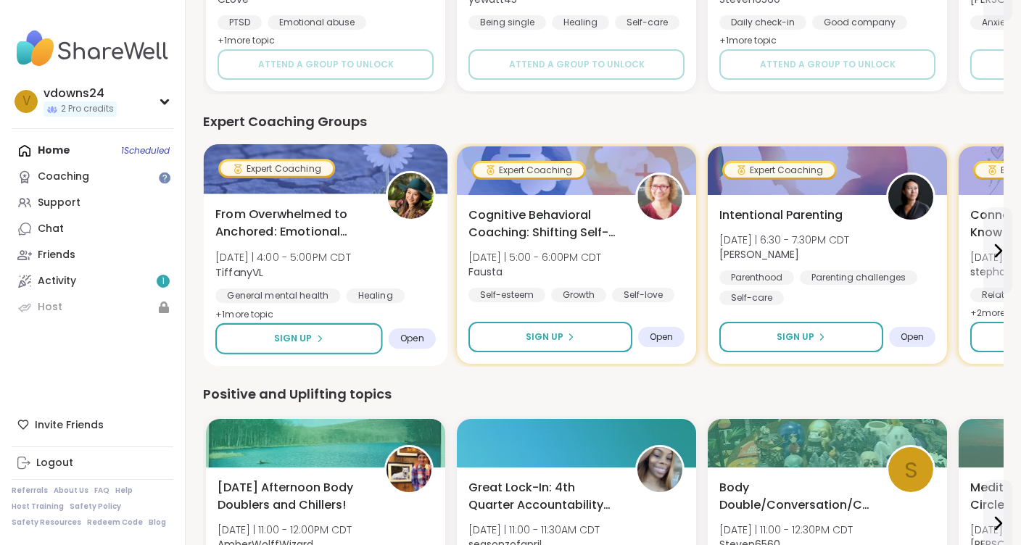
scroll to position [647, 0]
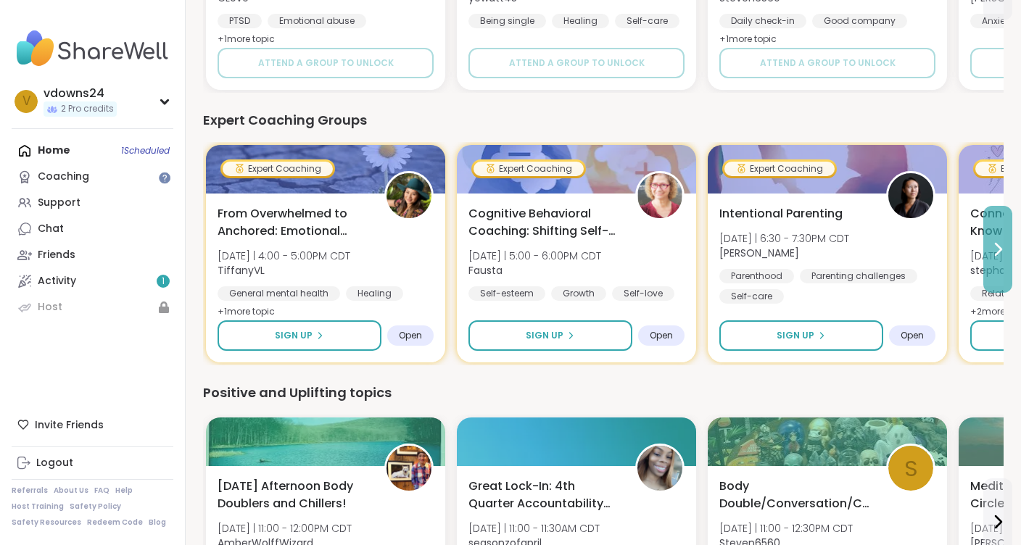
click at [996, 246] on icon at bounding box center [997, 249] width 17 height 17
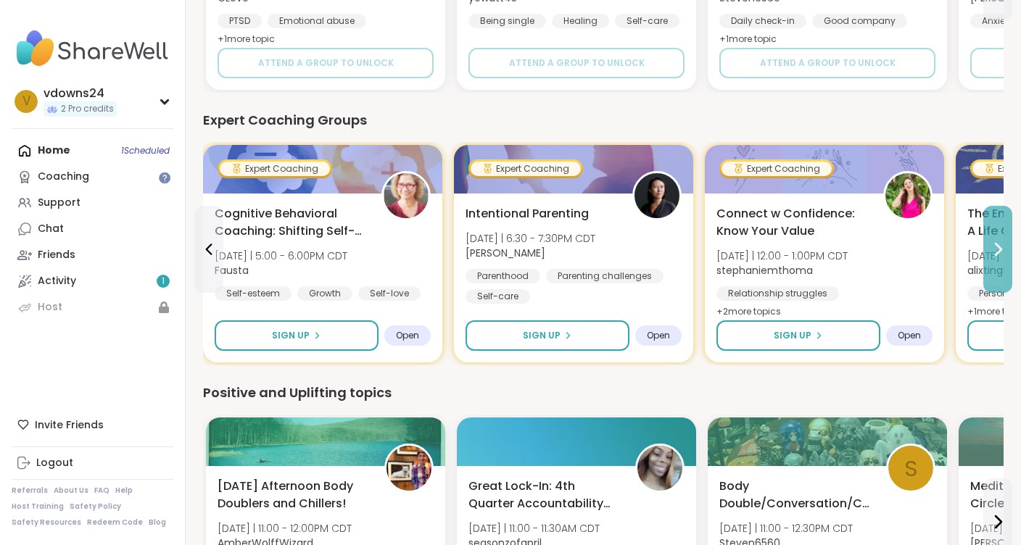
click at [996, 246] on icon at bounding box center [997, 249] width 17 height 17
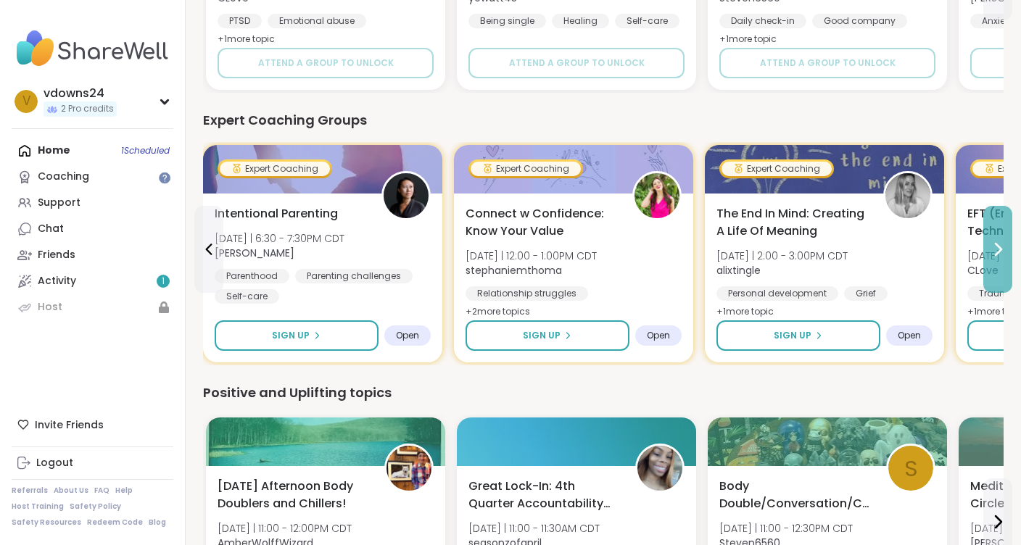
click at [996, 246] on icon at bounding box center [997, 249] width 17 height 17
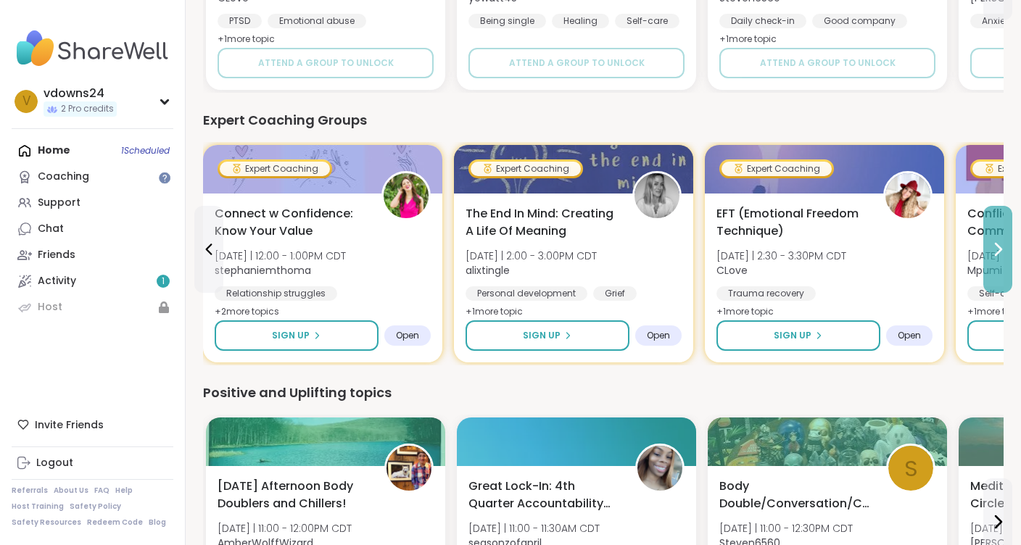
click at [996, 246] on icon at bounding box center [997, 249] width 17 height 17
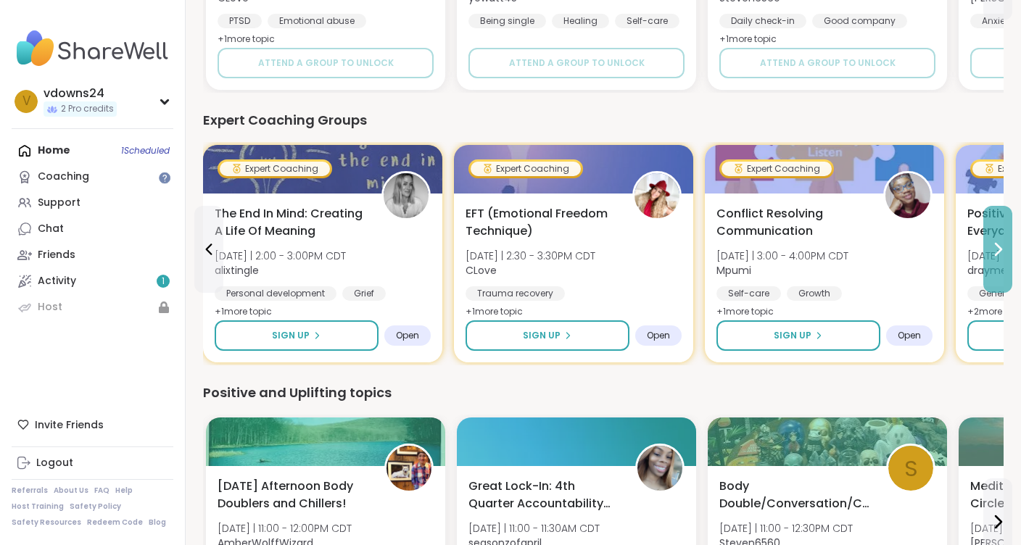
click at [996, 246] on icon at bounding box center [997, 249] width 17 height 17
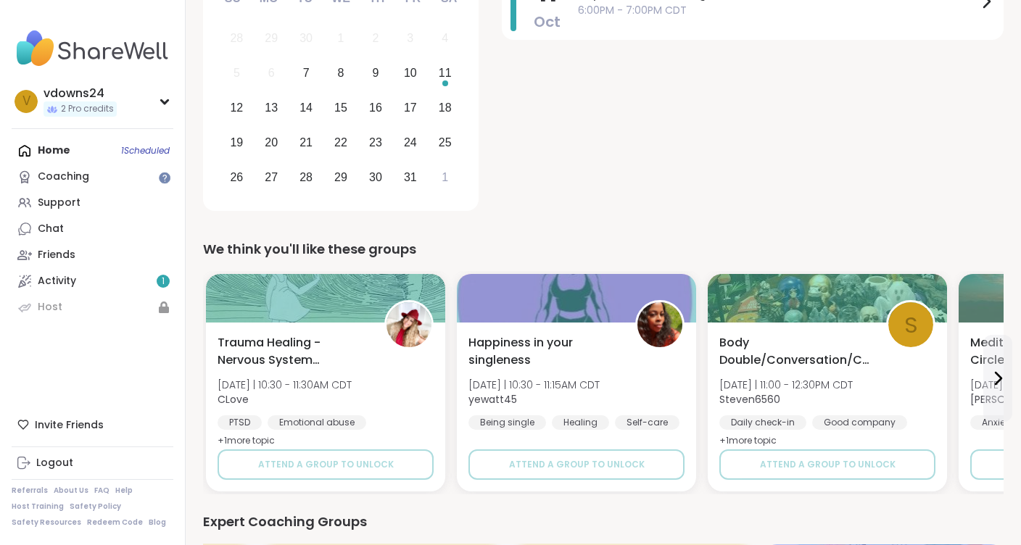
scroll to position [0, 0]
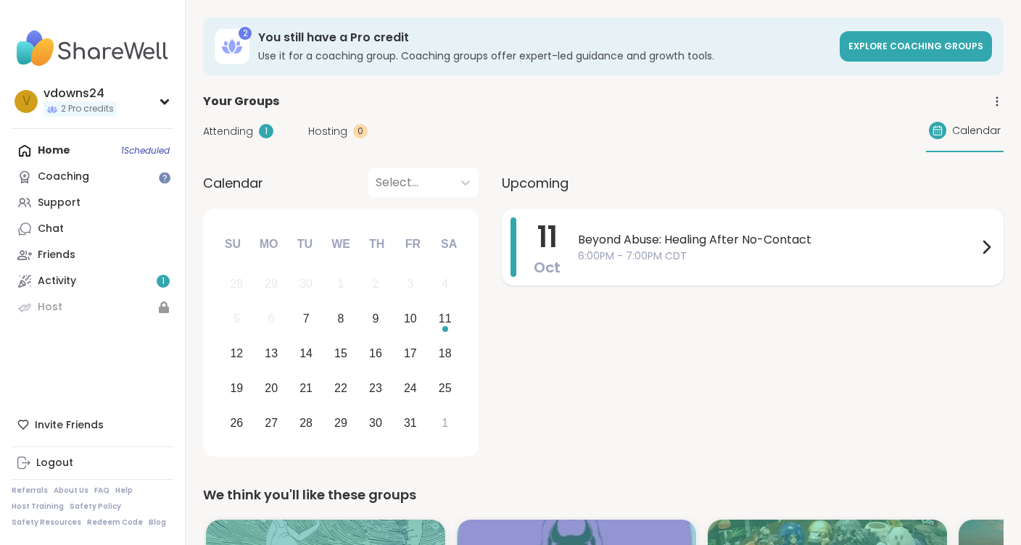
click at [646, 240] on span "Beyond Abuse: Healing After No-Contact" at bounding box center [777, 239] width 399 height 17
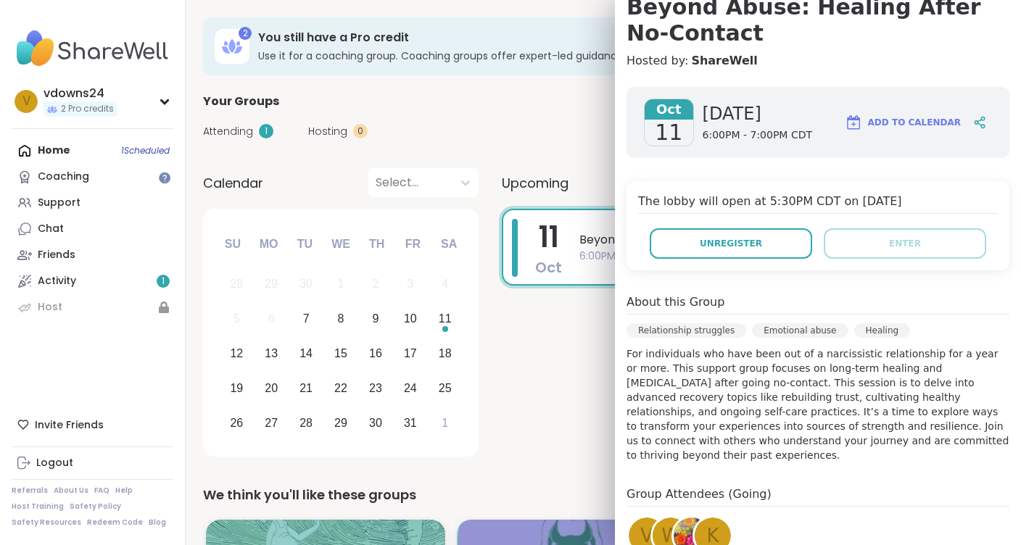
scroll to position [113, 0]
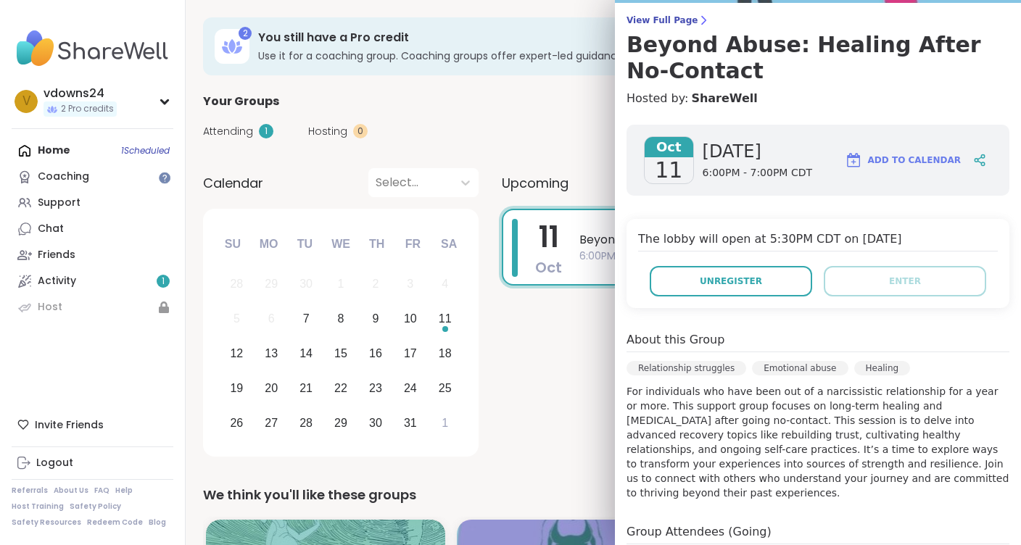
click at [892, 159] on span "Add to Calendar" at bounding box center [914, 160] width 93 height 13
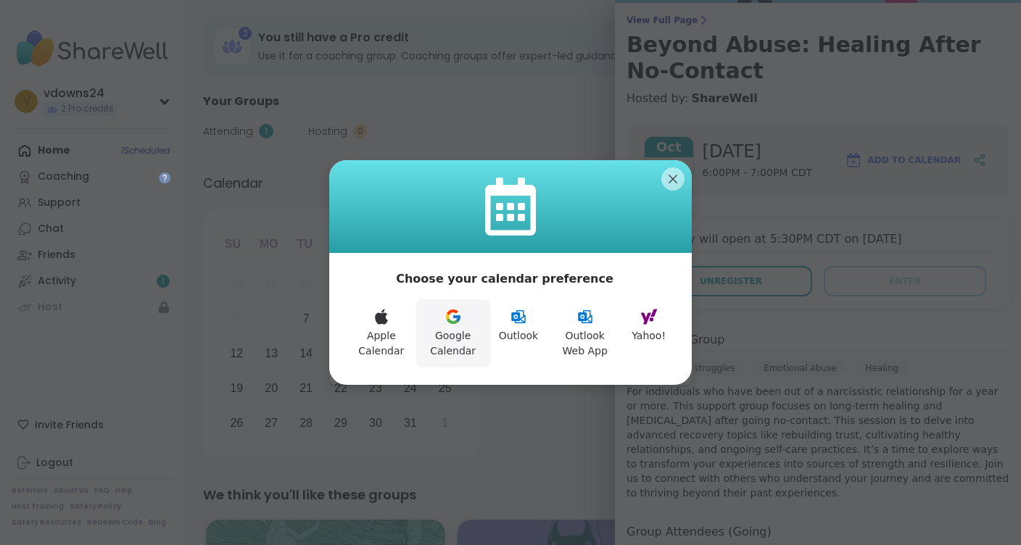
click at [453, 327] on button "Google Calendar" at bounding box center [453, 333] width 74 height 68
